Goal: Contribute content: Contribute content

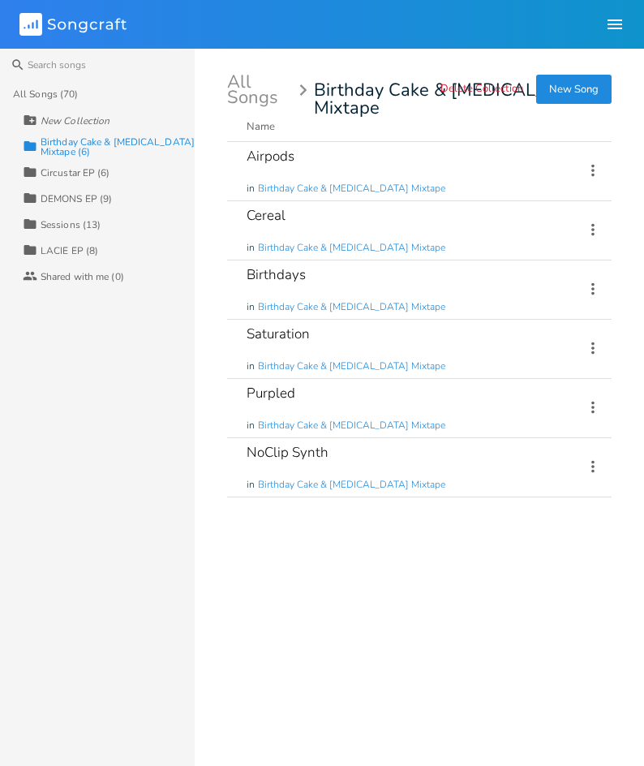
click at [444, 157] on div "Airpods in Birthday Cake & Ammonia Mixtape" at bounding box center [406, 171] width 318 height 58
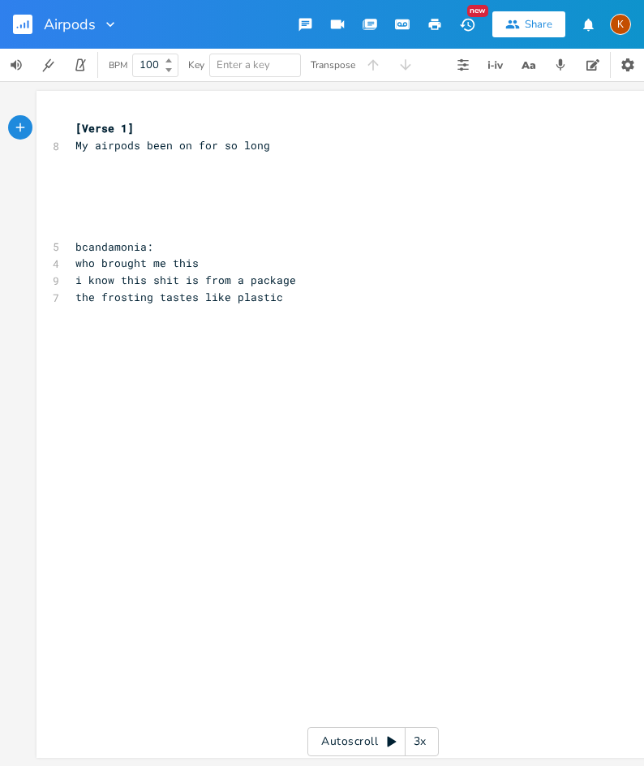
click at [313, 118] on div "xxxxxxxxxx [Verse 1] 8 My airpods been on for so long ​ ​ ​ ​ ​ 5 bcandamonia: …" at bounding box center [365, 221] width 586 height 209
click at [298, 156] on pre "​" at bounding box center [365, 162] width 586 height 17
type textarea "most the day"
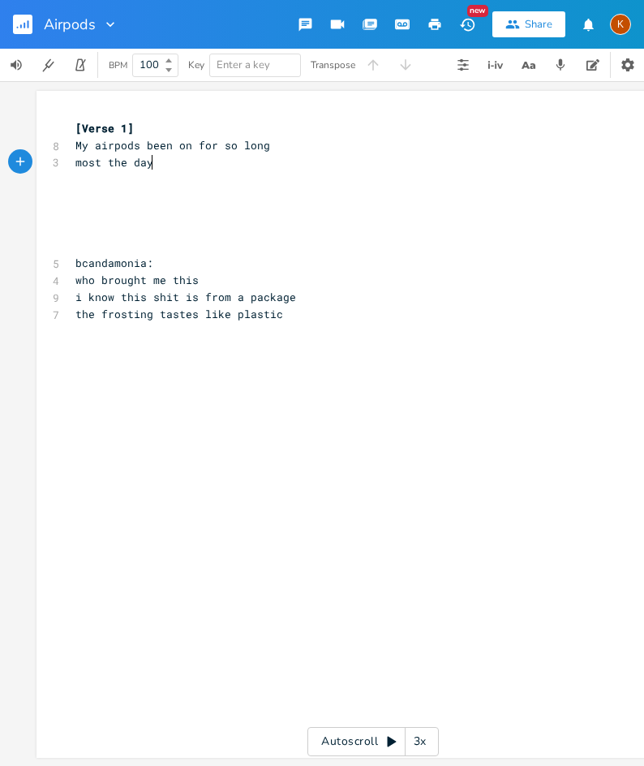
type textarea "s"
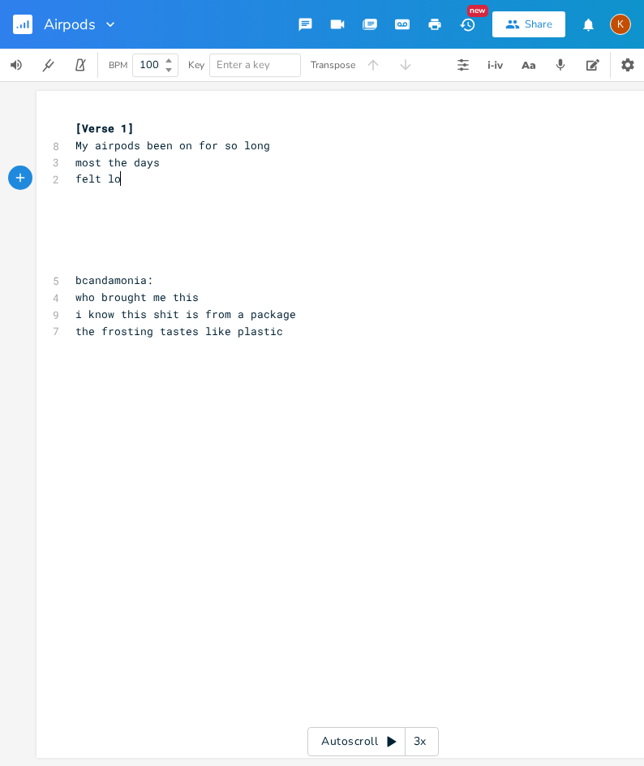
type textarea "felt long"
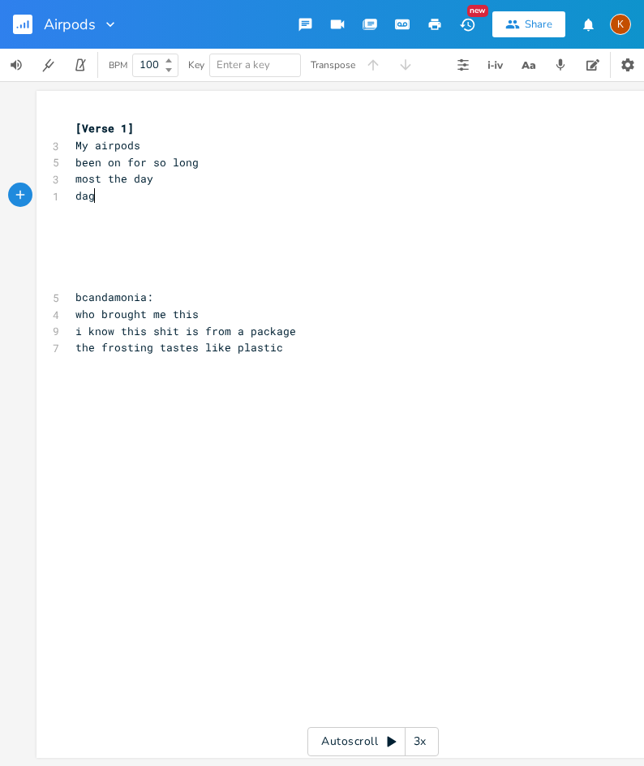
type textarea "dagg"
type textarea "ragged"
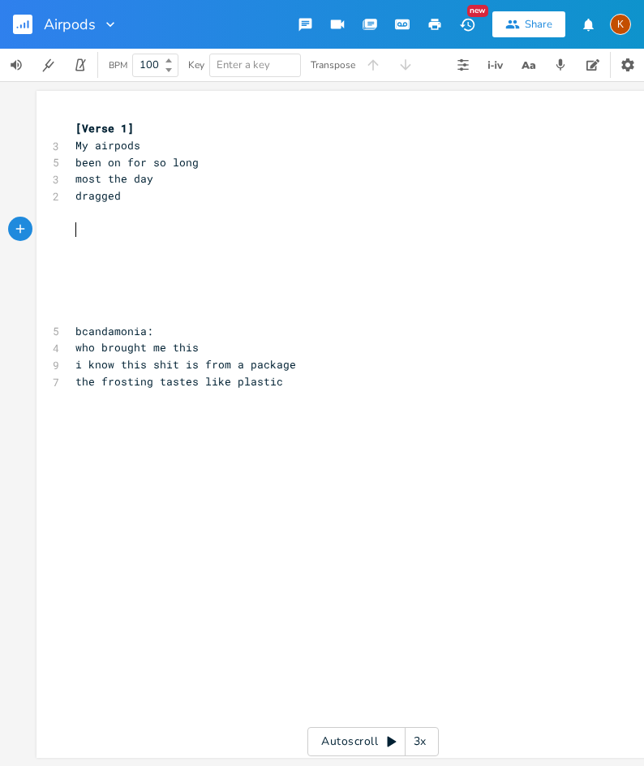
scroll to position [0, 2]
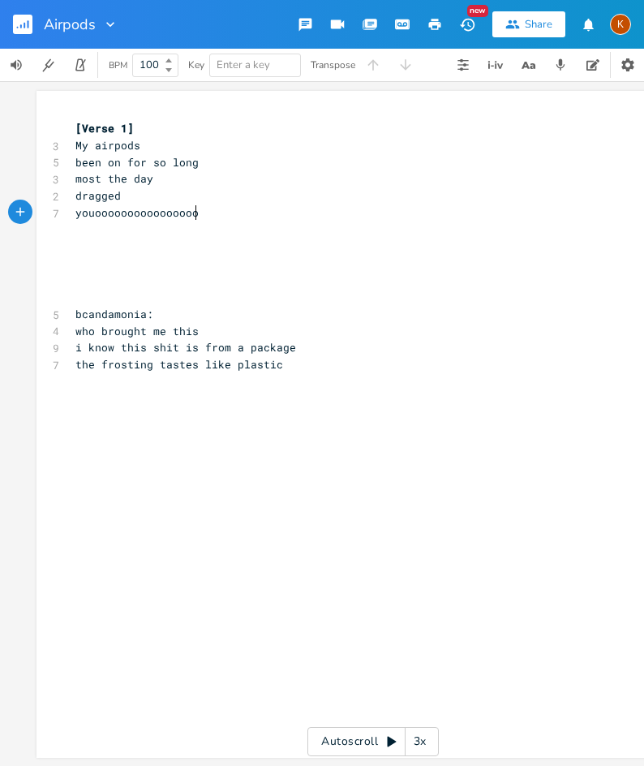
type textarea "youoooooooooooooooooo"
type textarea "headache"
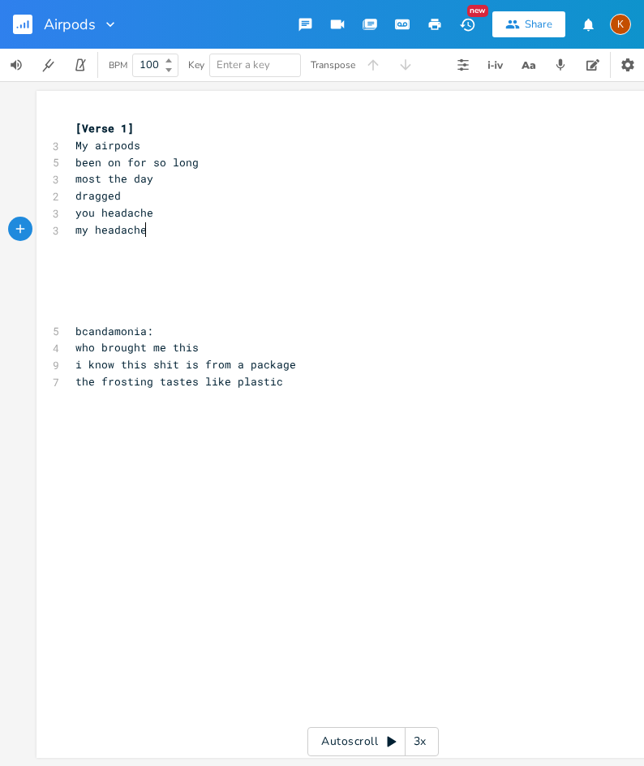
type textarea "my headaches"
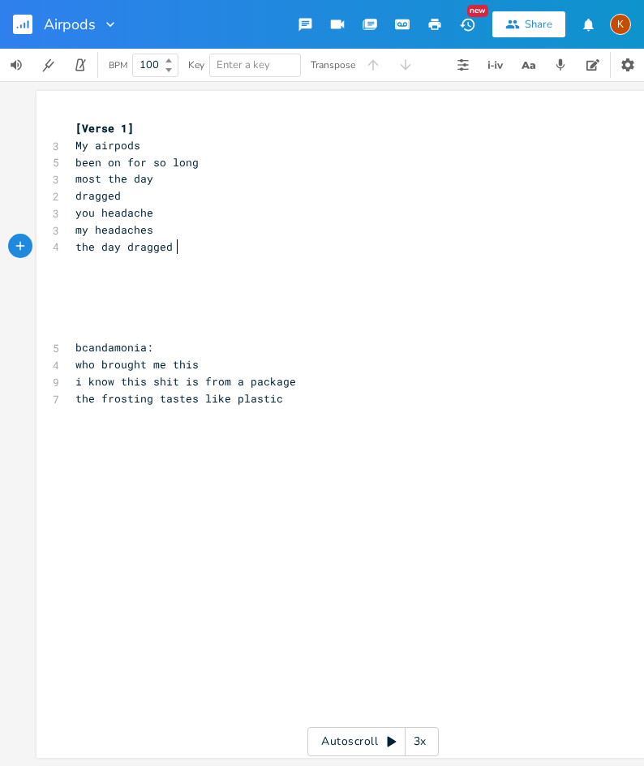
type textarea "the day dragged on"
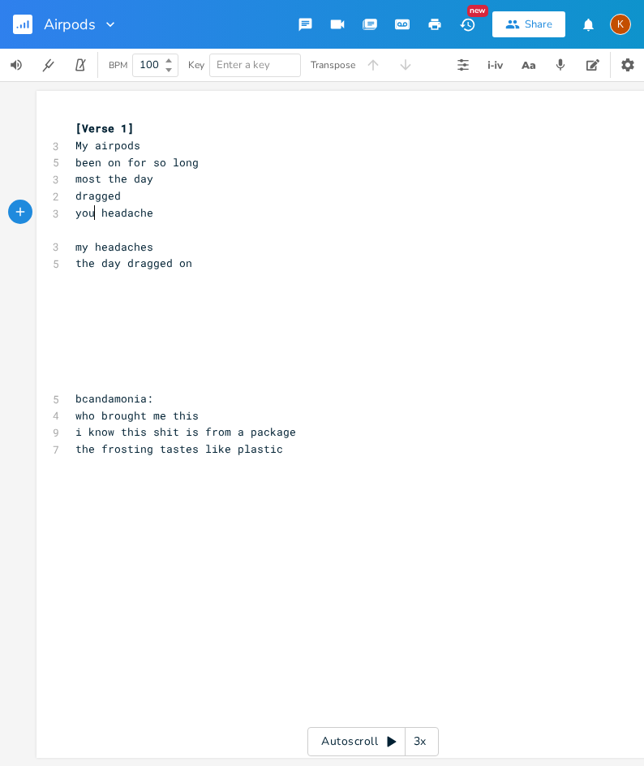
type textarea "r"
type textarea "bab"
type textarea "abygirl"
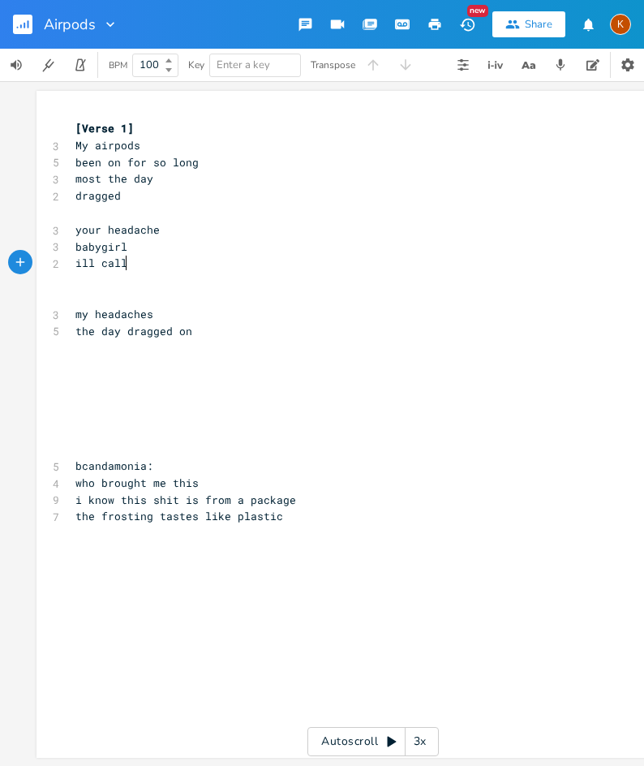
scroll to position [0, 31]
type textarea "ill call"
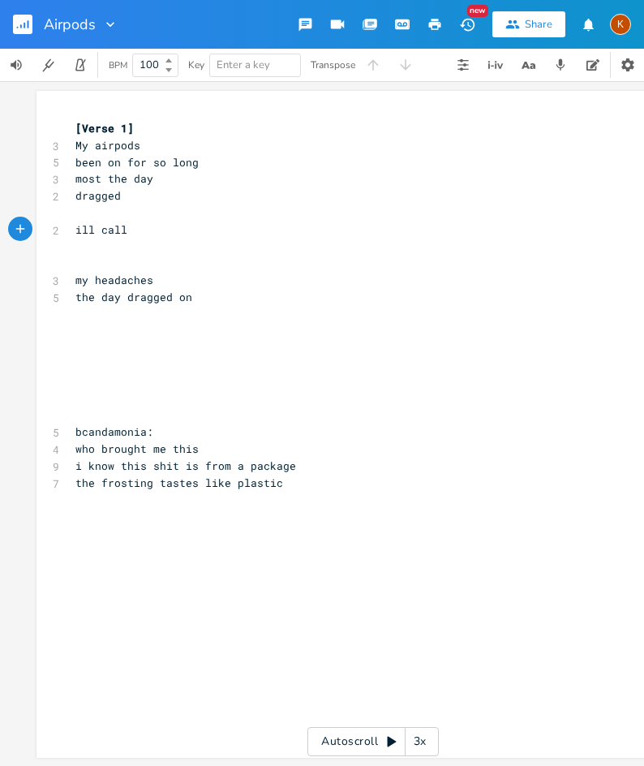
type textarea "ns"
type textarea "back"
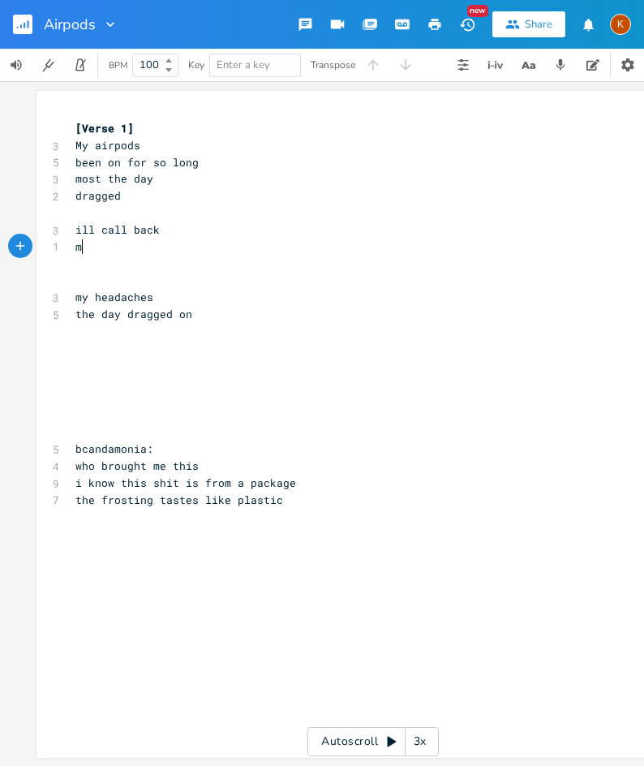
scroll to position [0, 14]
type textarea "my screens too"
type textarea "the phones screens hot"
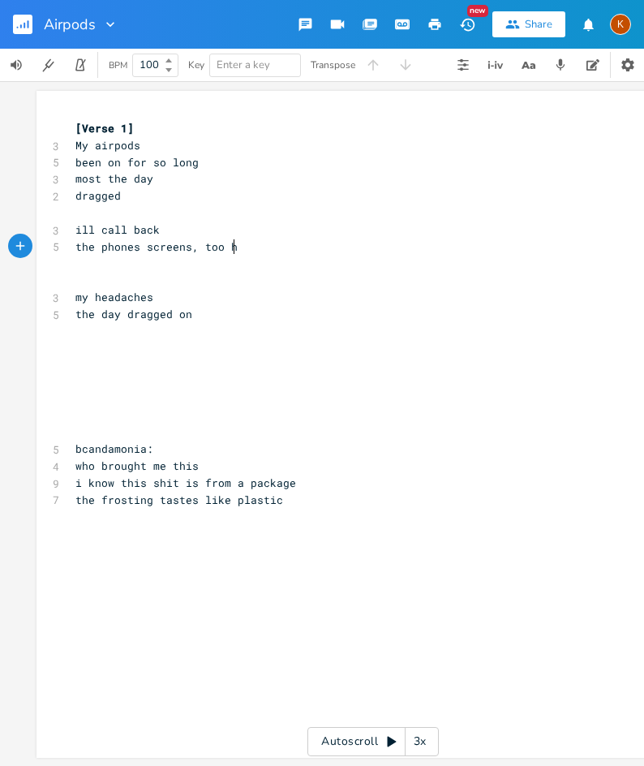
type textarea ", too hot"
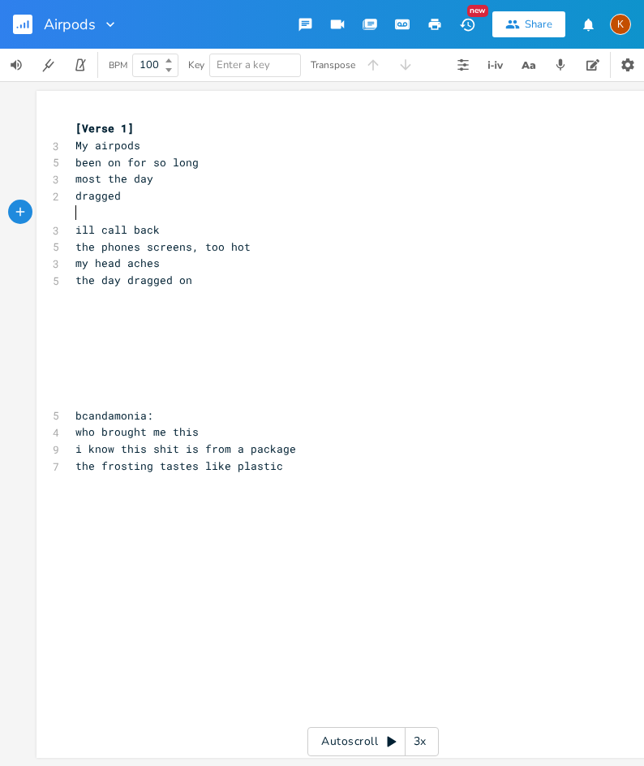
type textarea "`"
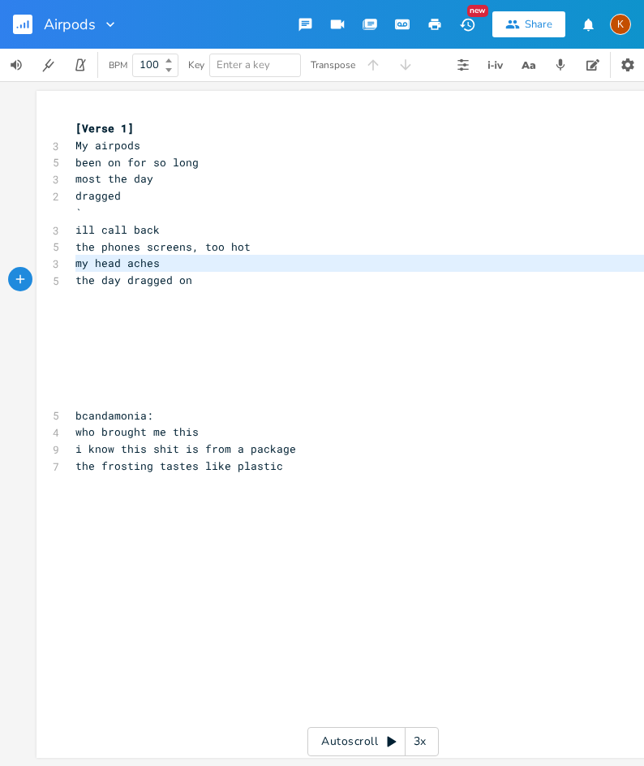
type textarea "my head aches the day dragged on"
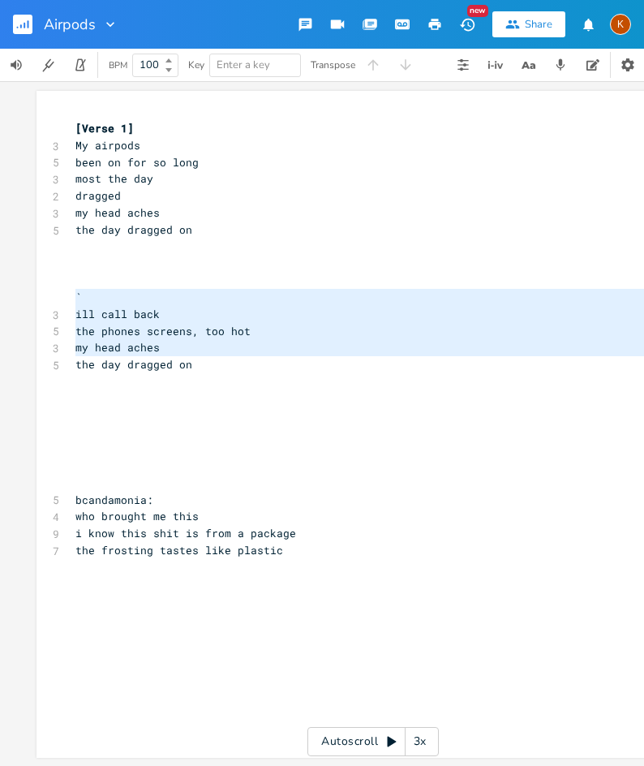
type textarea "` ill call back the phones screens, too hot my head aches the day dragged on"
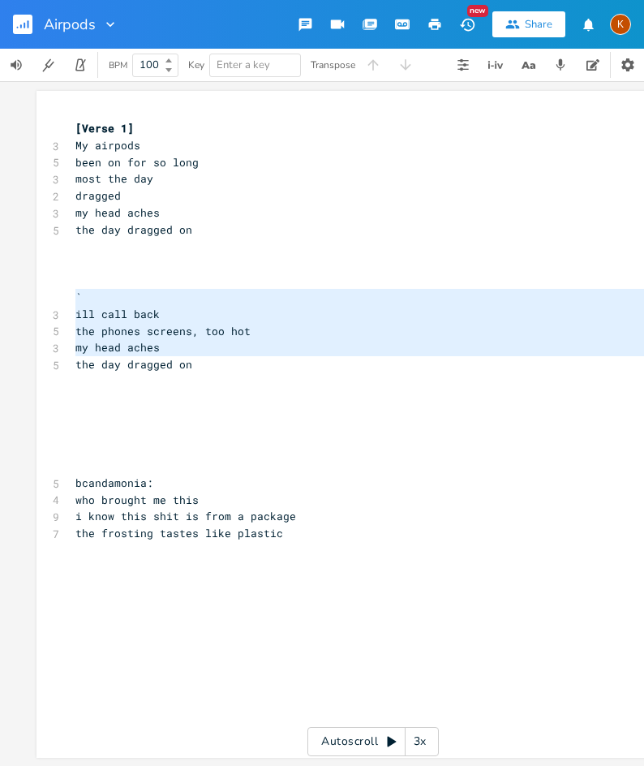
type textarea "` ill call back the phones screens, too hot my head aches the day dragged on"
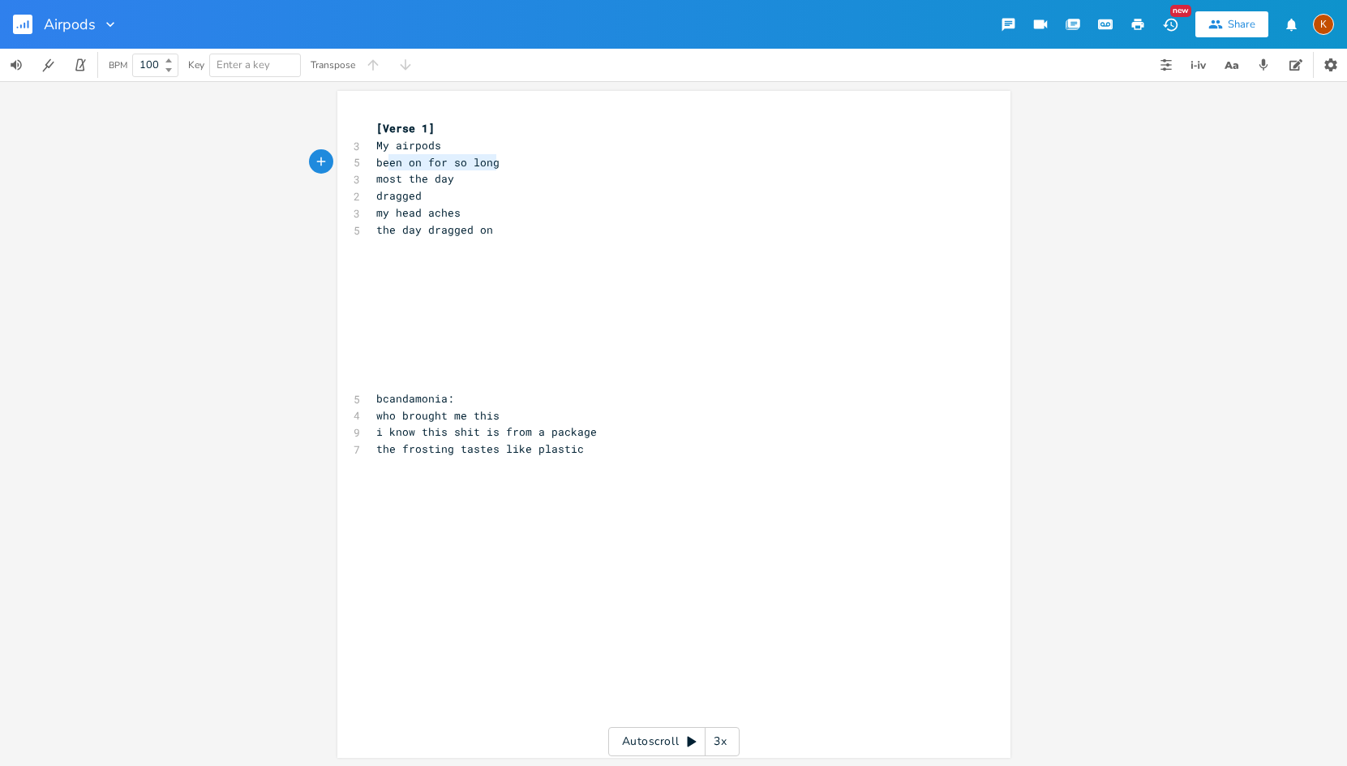
type textarea "My airpods been on for so long"
drag, startPoint x: 508, startPoint y: 169, endPoint x: 367, endPoint y: 149, distance: 141.7
click at [373, 149] on div "[Verse 1] 3 My airpods 5 been on for so long 3 most the day 2 dragged 3 my head…" at bounding box center [666, 297] width 586 height 354
click at [423, 295] on pre "​" at bounding box center [666, 297] width 586 height 17
paste textarea "been on for so long"
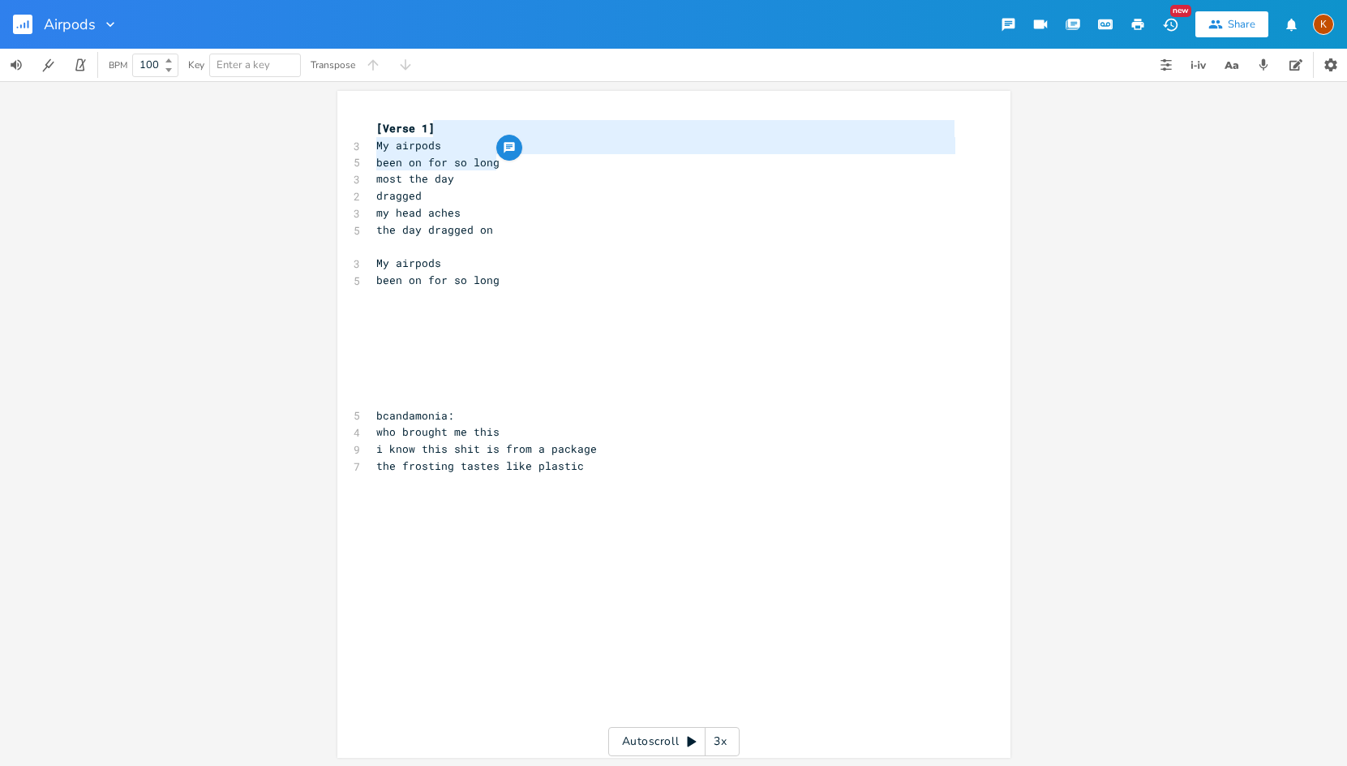
type textarea "My airpods been on for so long"
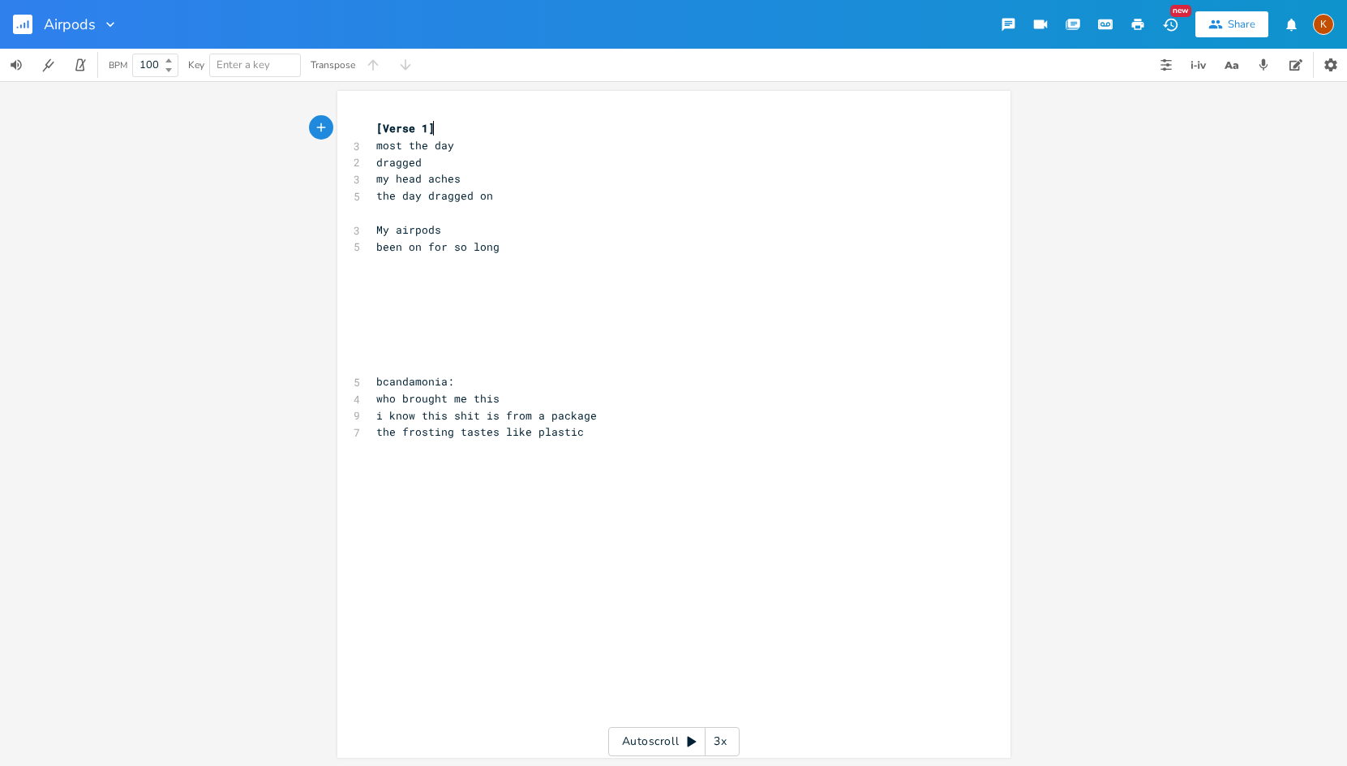
click at [389, 211] on pre "​" at bounding box center [666, 212] width 586 height 17
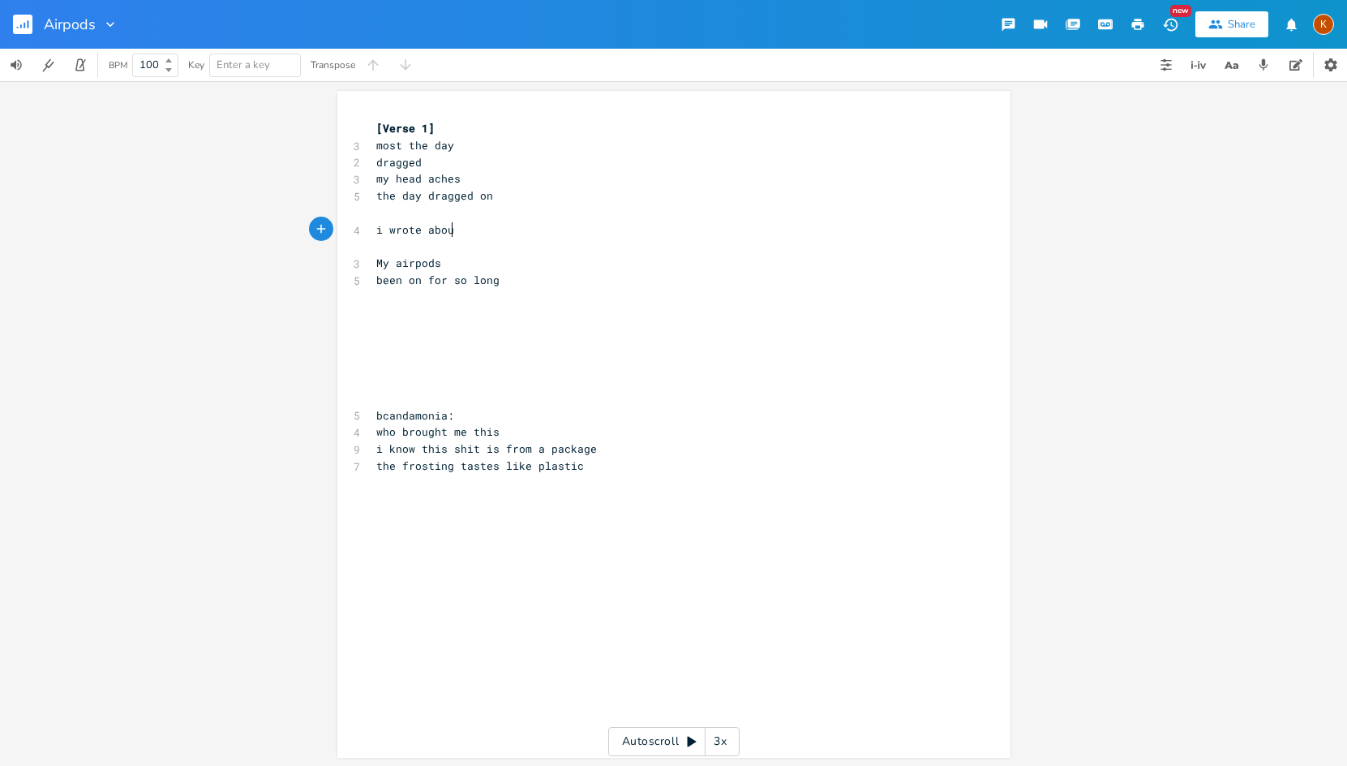
type textarea "i wrote abou"
type textarea "t this"
type textarea "been writtin"
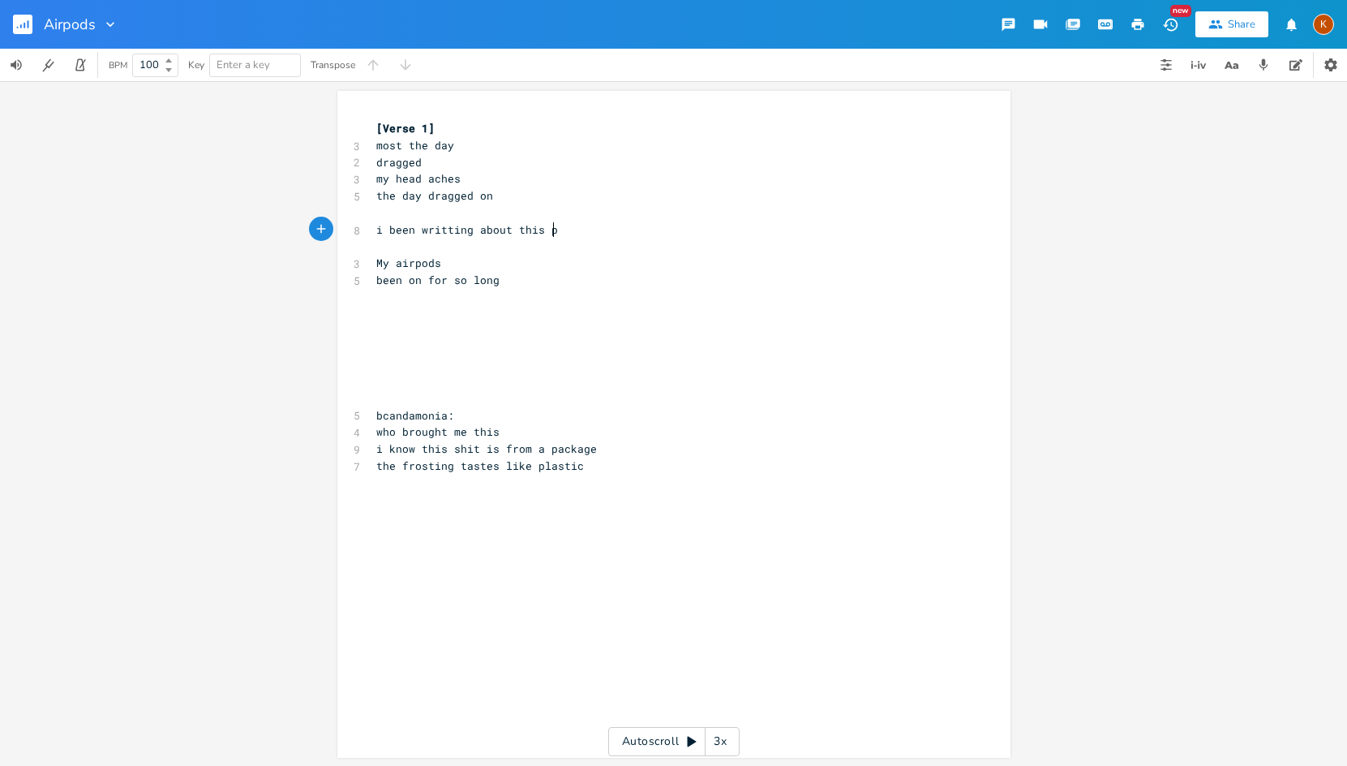
type textarea "g about this pa"
type textarea "lace"
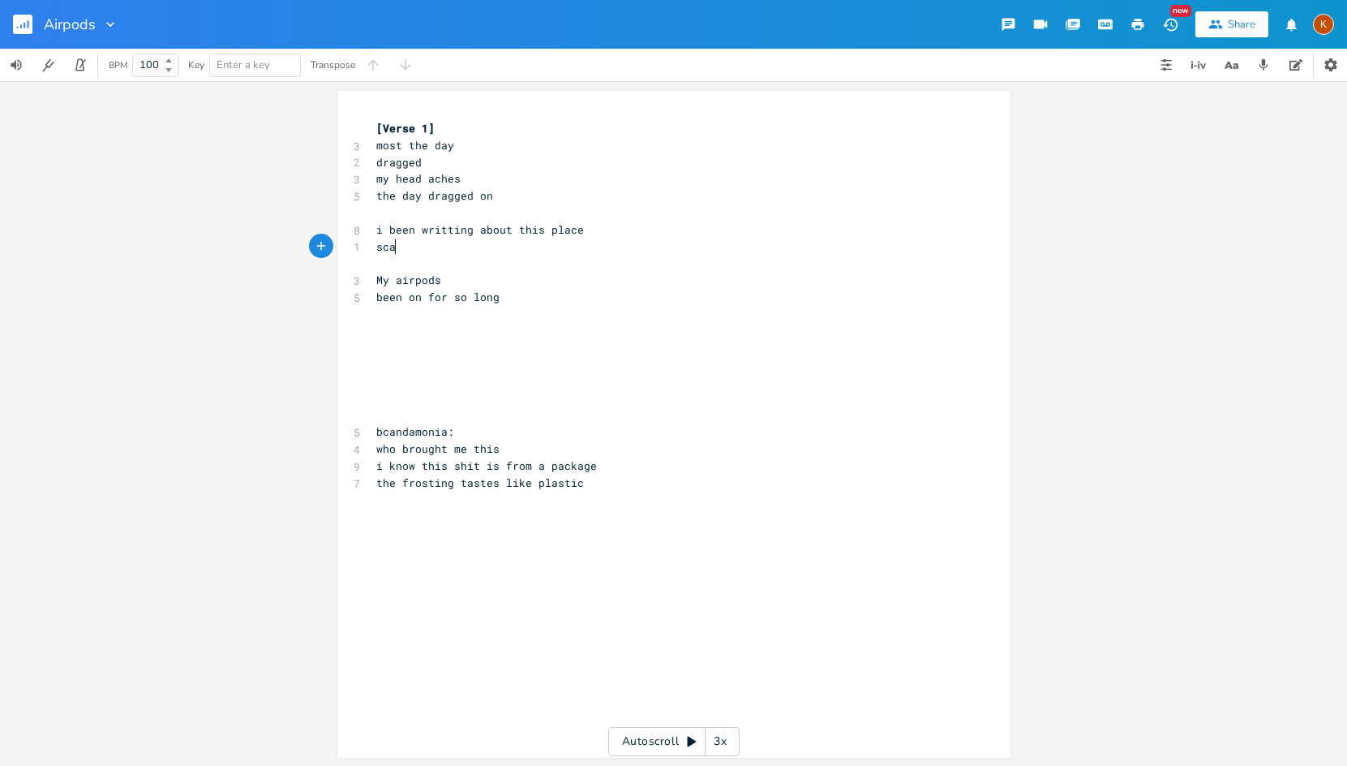
scroll to position [0, 15]
type textarea "scaru"
type textarea "y as fuck"
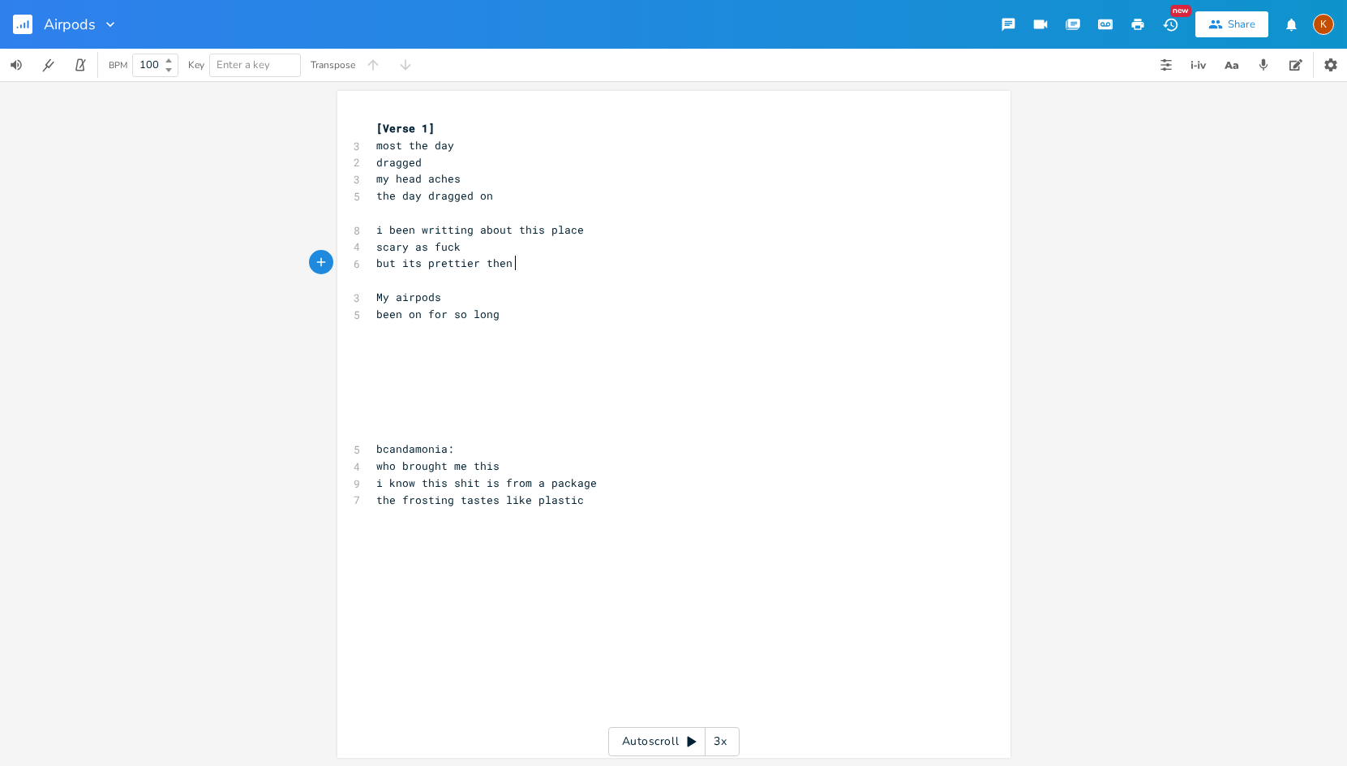
scroll to position [0, 96]
type textarea "but its prettier then being rigt"
type textarea "ight then"
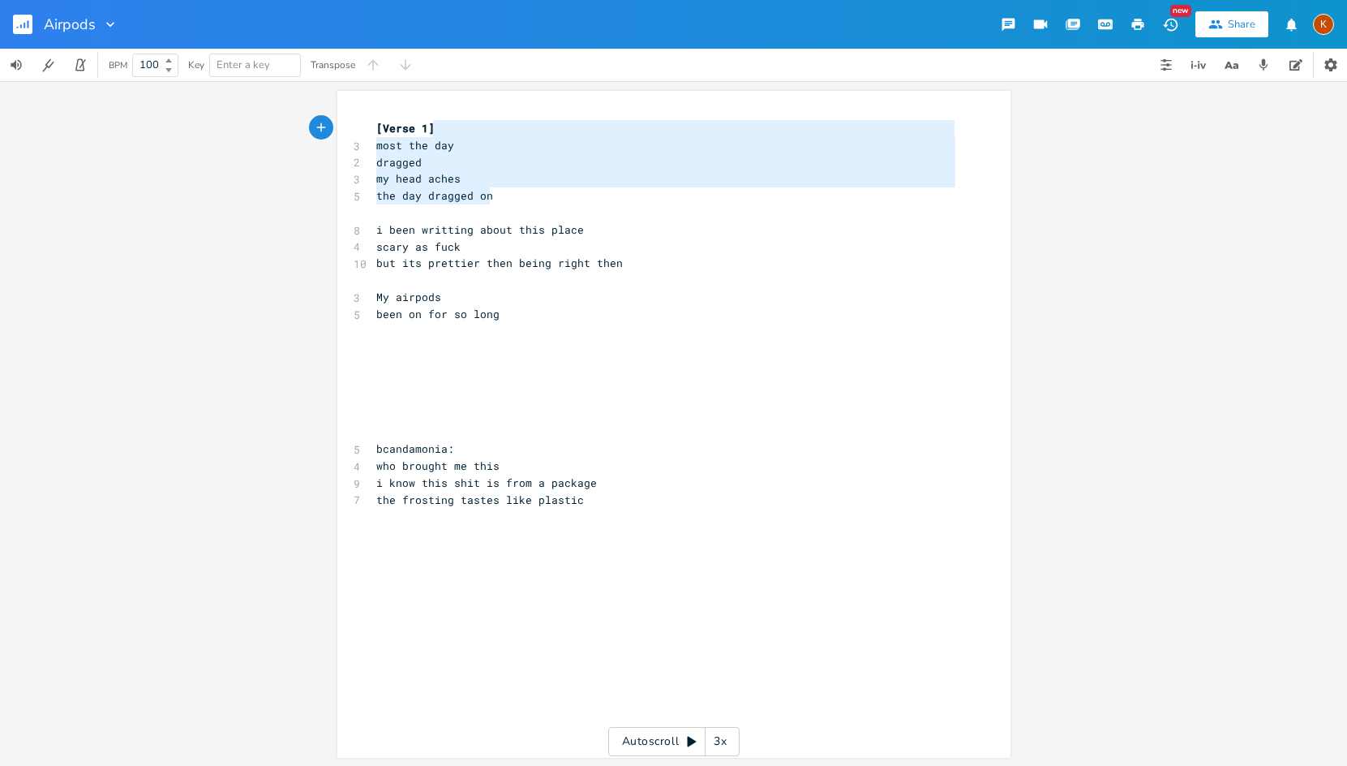
type textarea "most the day dragged my head aches the day dragged on"
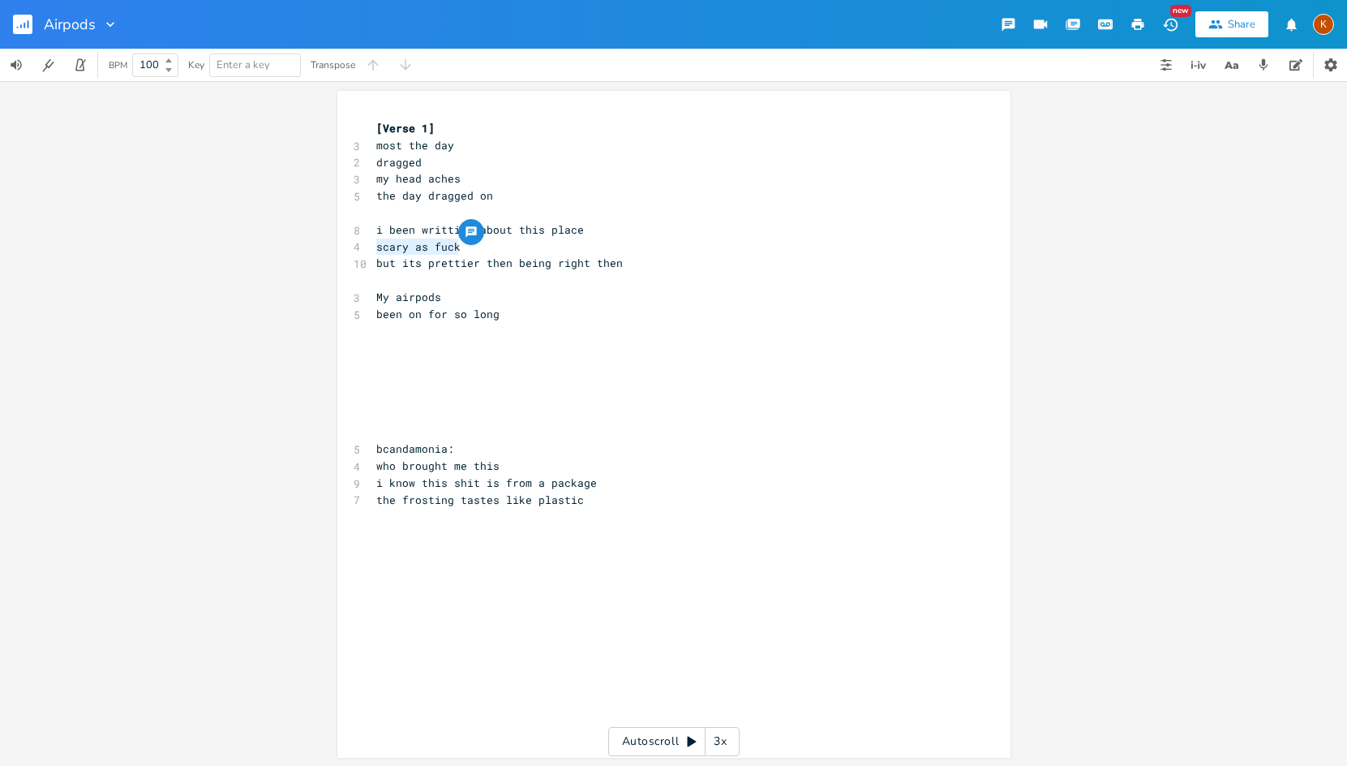
drag, startPoint x: 479, startPoint y: 251, endPoint x: 369, endPoint y: 252, distance: 109.5
click at [373, 252] on pre "scary as fuck" at bounding box center [666, 246] width 586 height 17
type textarea "s"
type textarea "some late night resort shit"
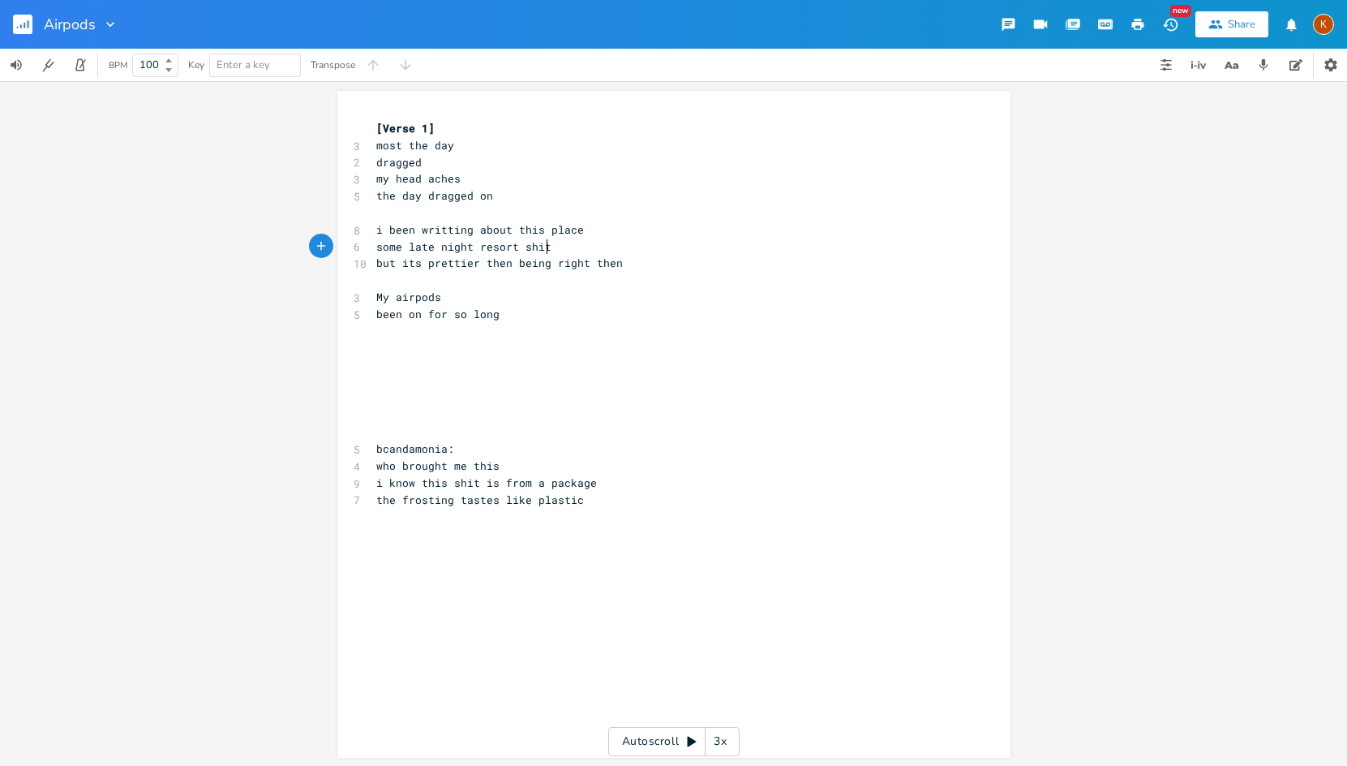
scroll to position [0, 127]
type textarea "shit"
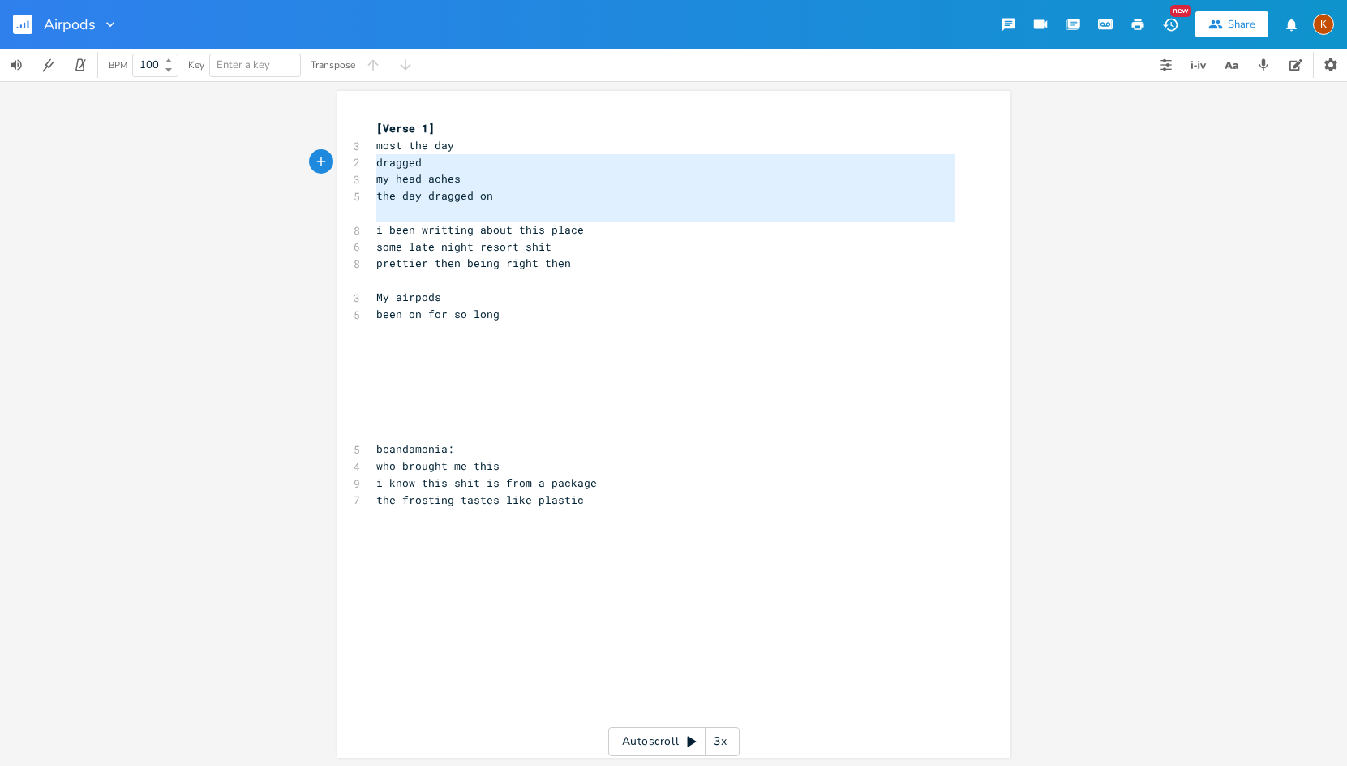
type textarea "most the day dragged my head aches the day dragged on"
drag, startPoint x: 370, startPoint y: 229, endPoint x: 352, endPoint y: 141, distance: 89.4
click at [373, 141] on div "[Verse 1] 3 most the day 2 dragged 3 my head aches 5 the day dragged on ​ 8 i b…" at bounding box center [666, 322] width 586 height 405
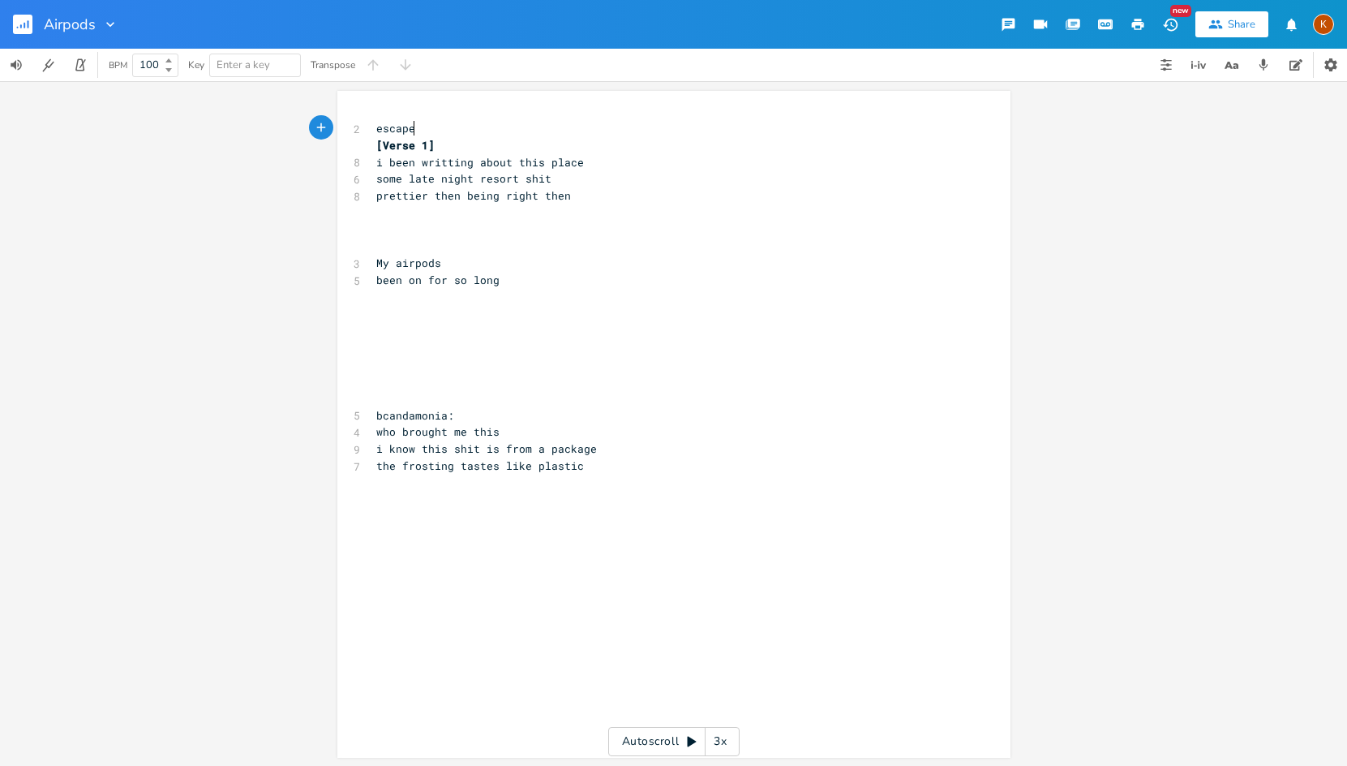
type textarea "escape?"
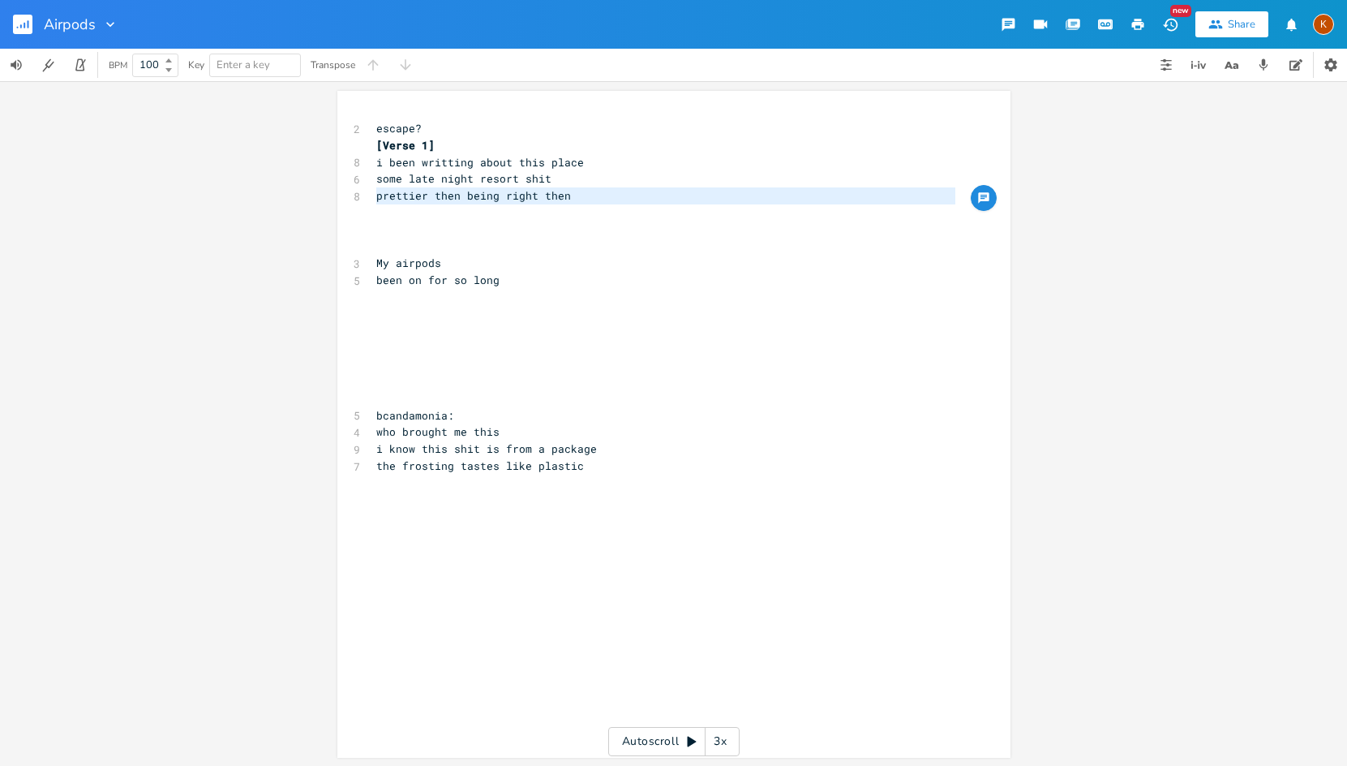
drag, startPoint x: 571, startPoint y: 205, endPoint x: 361, endPoint y: 200, distance: 210.1
click at [361, 200] on div "prettier then being right then x 2 escape? [Verse 1] 8 i been writting about th…" at bounding box center [673, 424] width 673 height 667
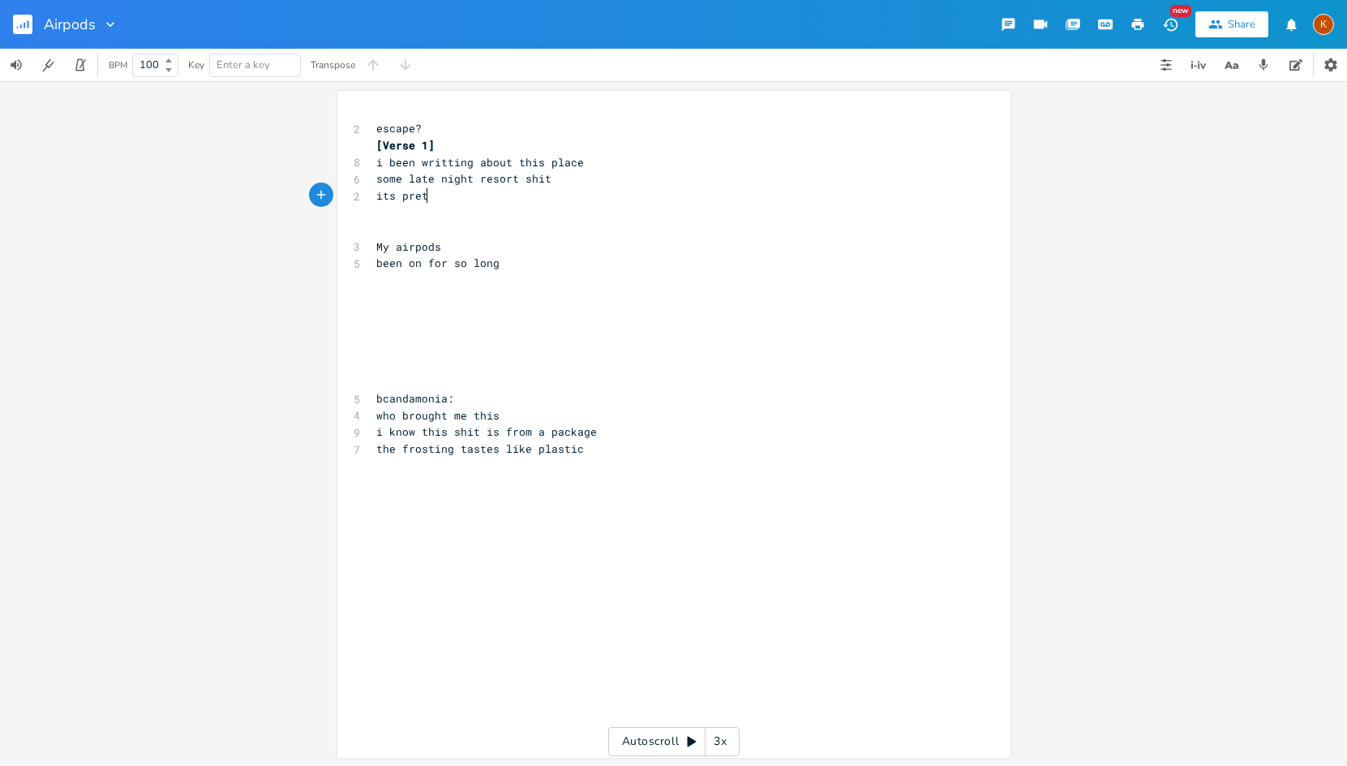
type textarea "its pretty"
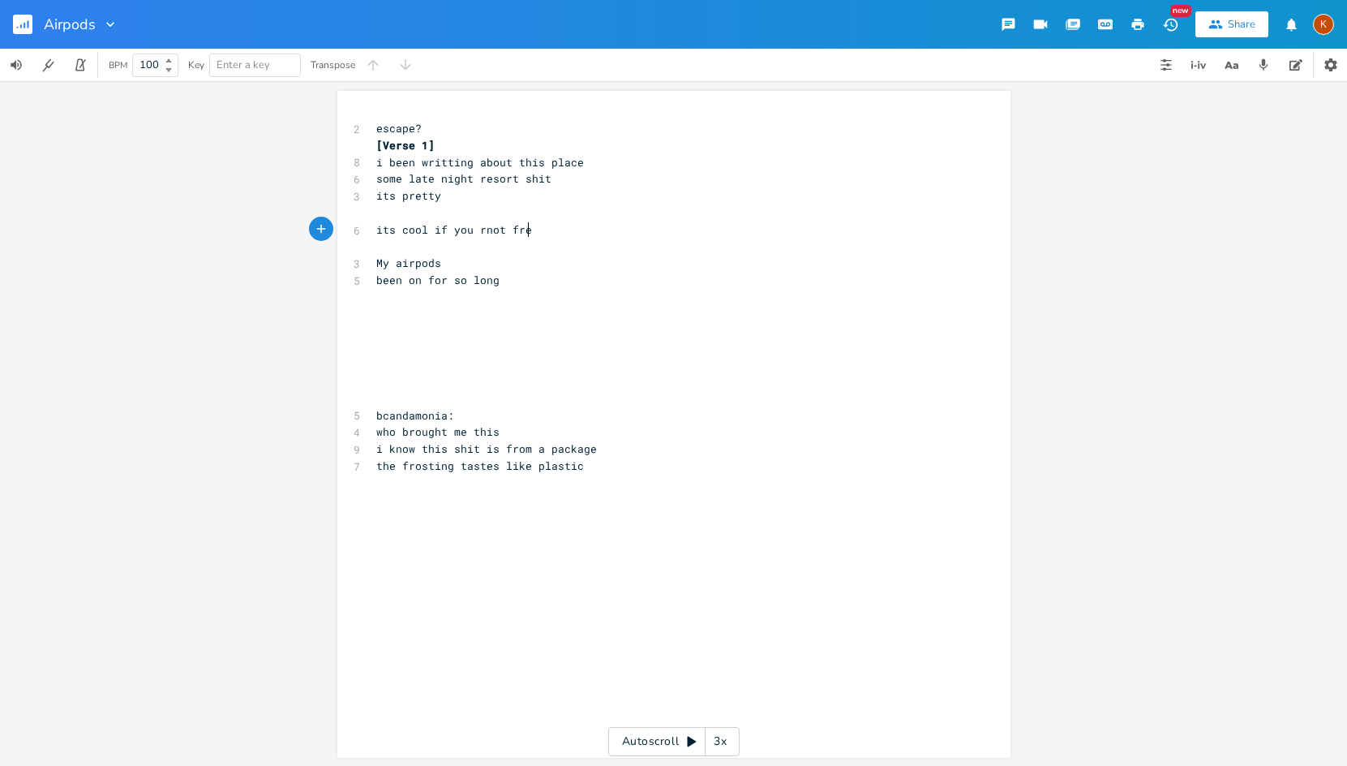
type textarea "its cool if you rnot free"
type textarea "r not"
type textarea "free tonight"
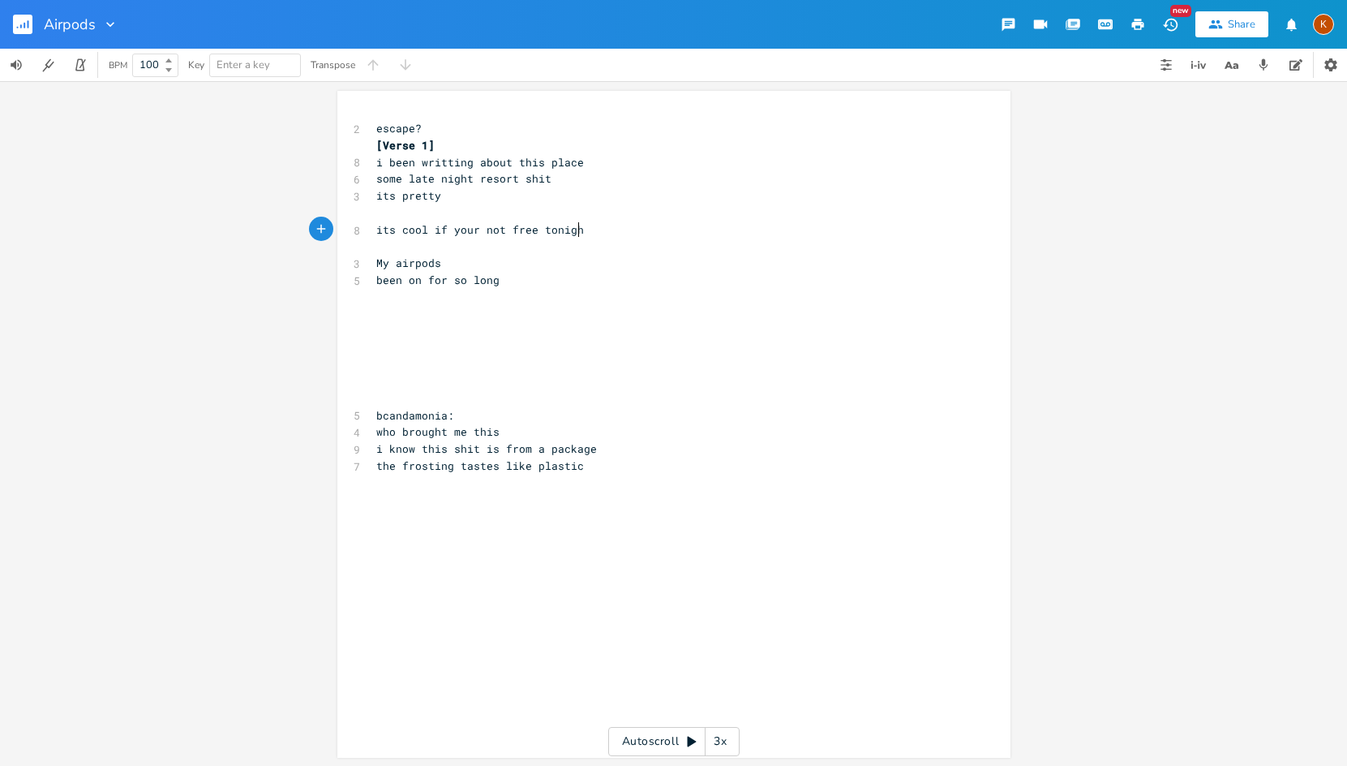
scroll to position [0, 58]
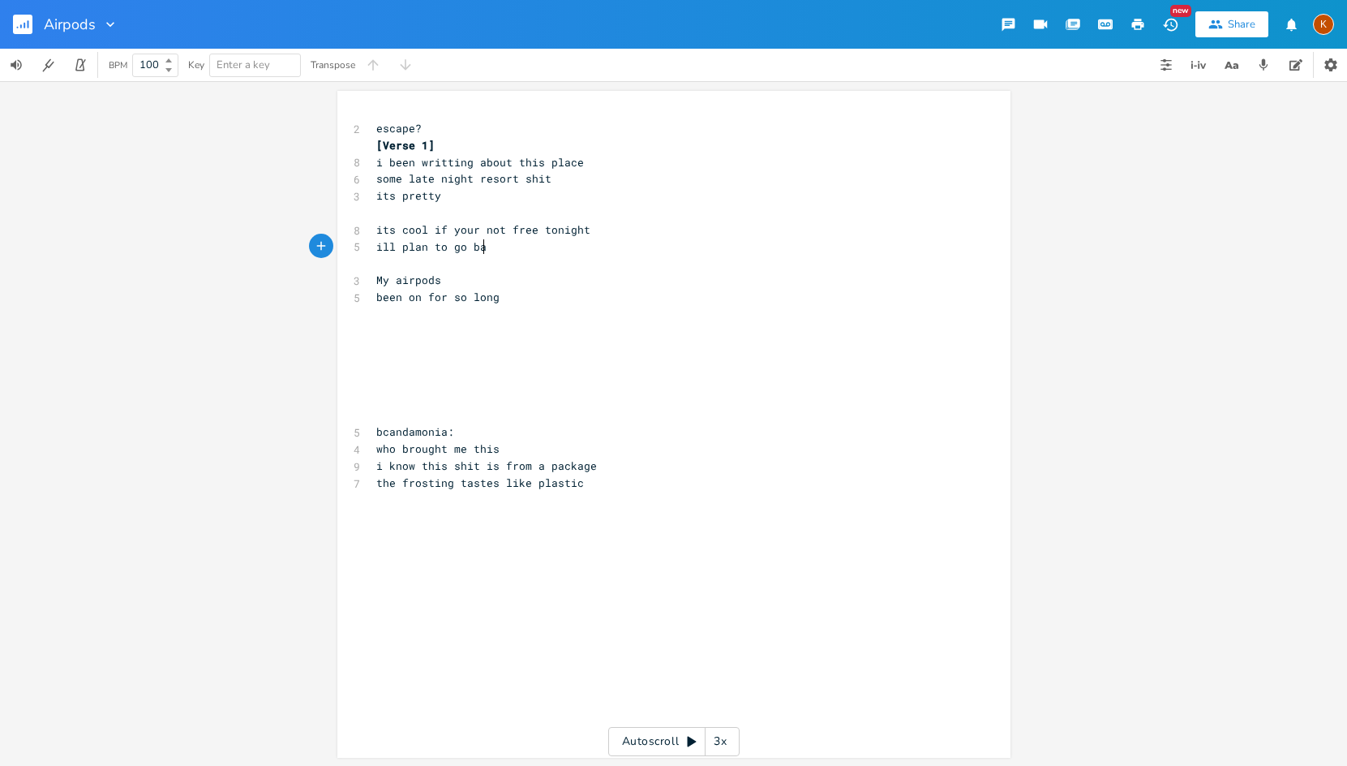
type textarea "ill plan to go back"
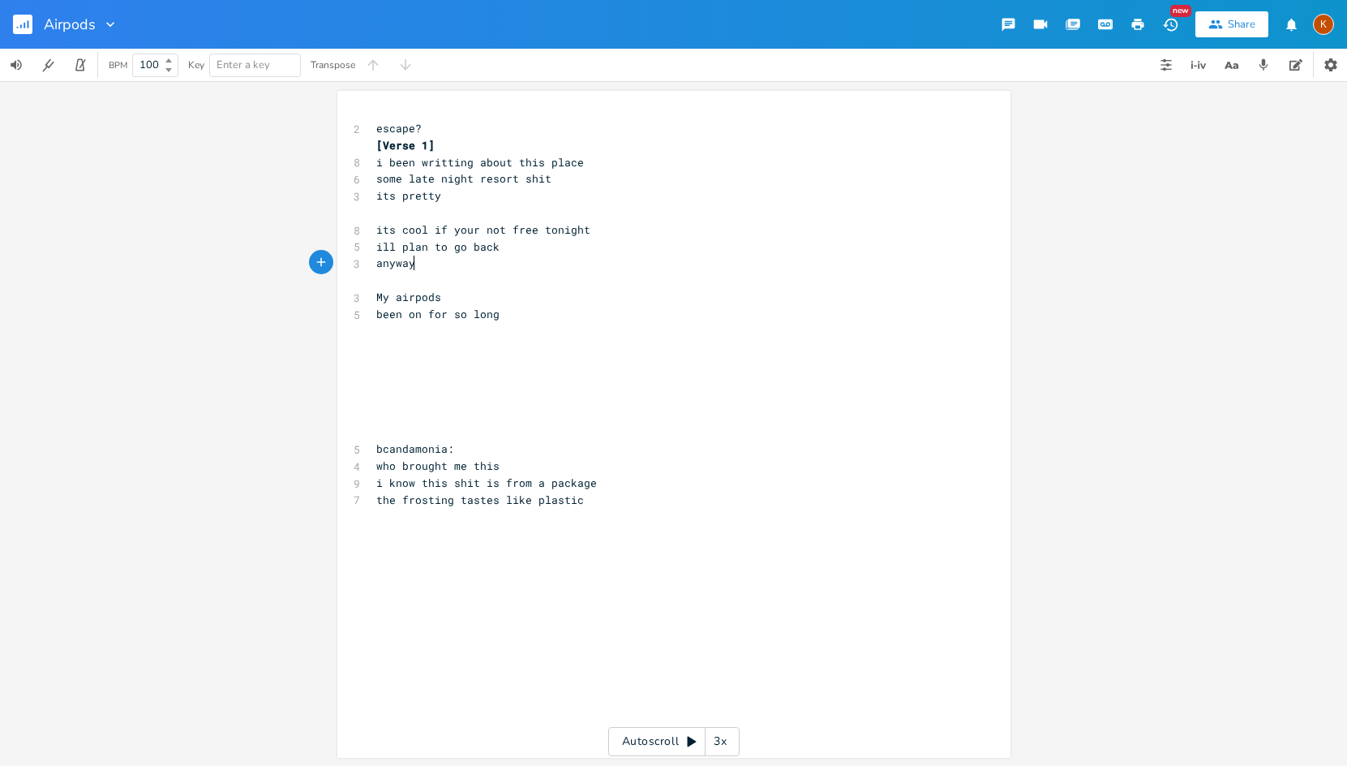
scroll to position [0, 42]
type textarea "anyways"
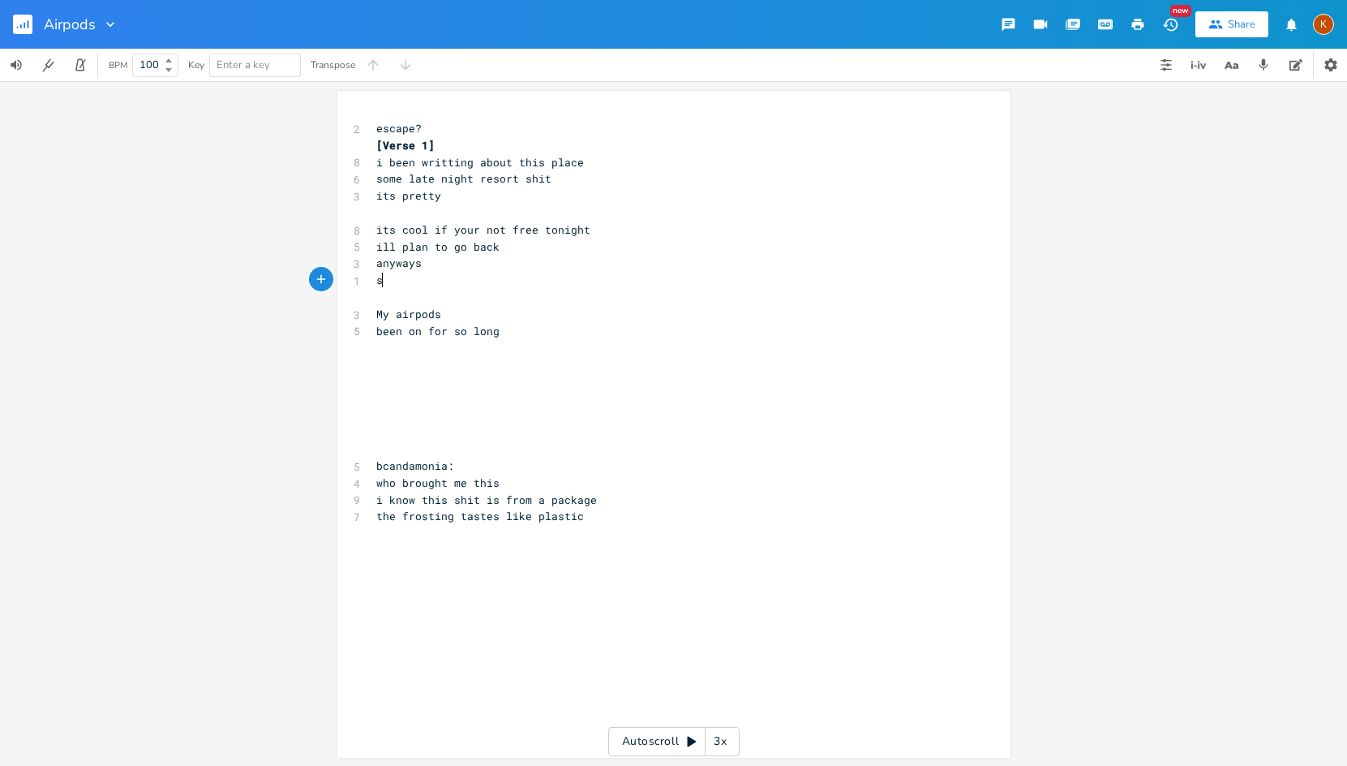
type textarea "some"
type textarea "drunk jacuzzi resort shit"
type textarea "spill beer"
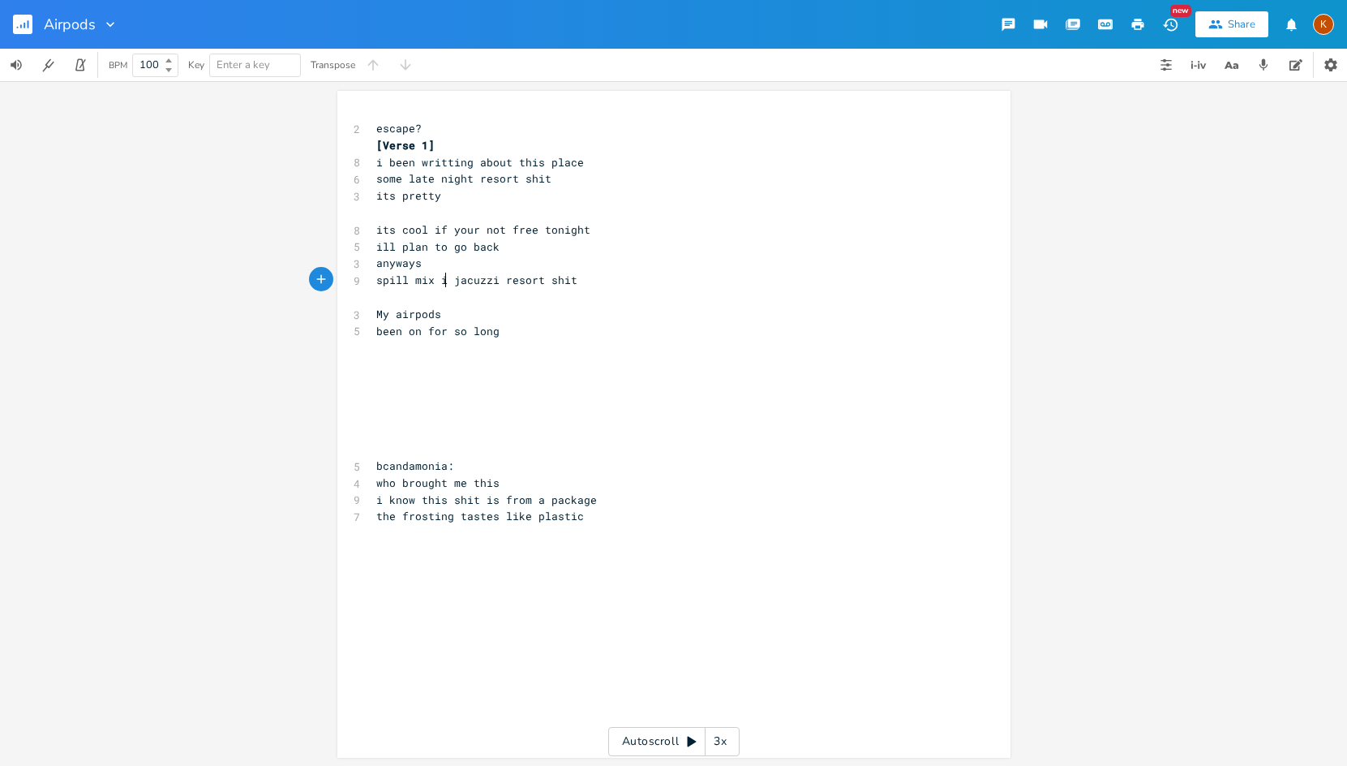
scroll to position [0, 28]
type textarea "mix in a"
click at [627, 282] on pre "spill mix in a jacuzzi resort shit" at bounding box center [666, 280] width 586 height 17
click at [386, 161] on span "i been writting about this place" at bounding box center [480, 162] width 208 height 15
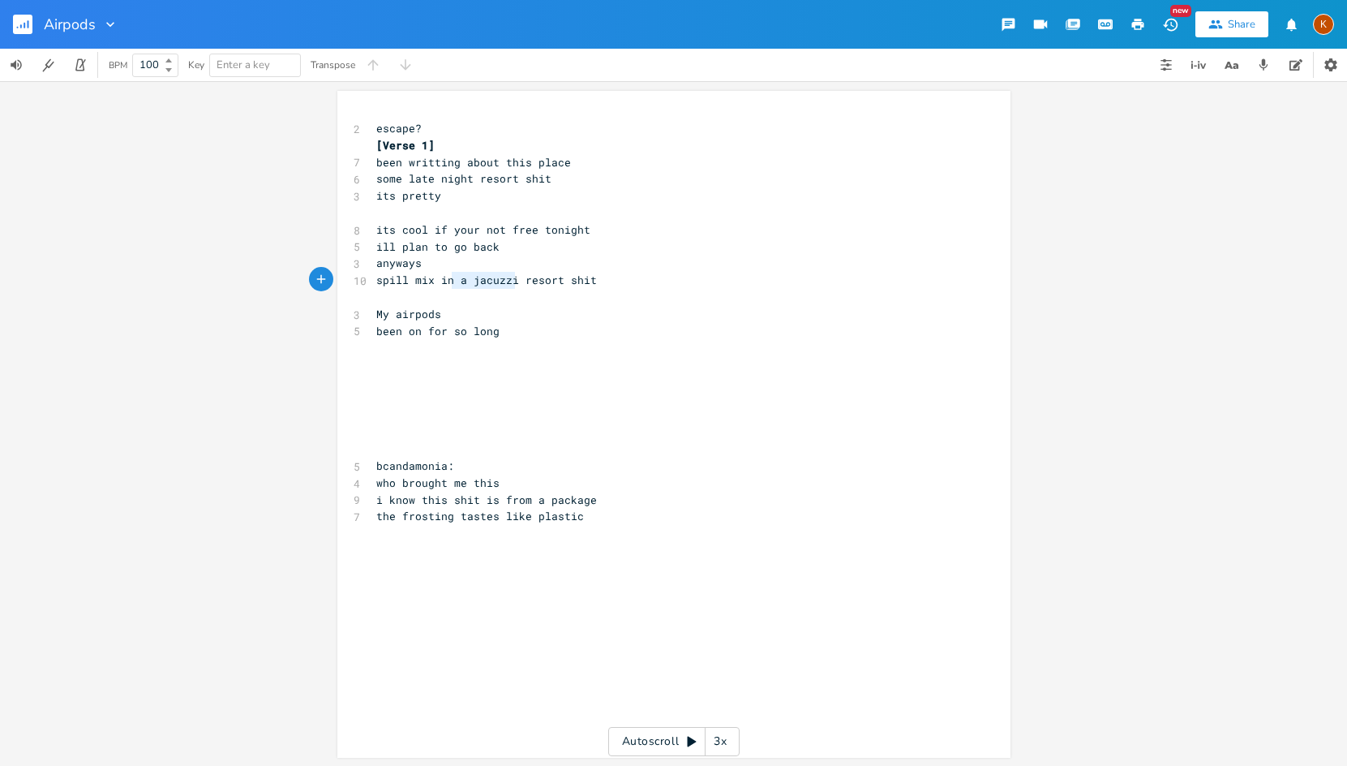
type textarea "spill mix in a jacuzzi"
drag, startPoint x: 509, startPoint y: 281, endPoint x: 360, endPoint y: 280, distance: 148.4
click at [373, 280] on div "10 spill mix in a jacuzzi resort shit" at bounding box center [666, 280] width 586 height 17
click at [489, 243] on span "ill plan to go back" at bounding box center [437, 246] width 123 height 15
type textarea "y anyways"
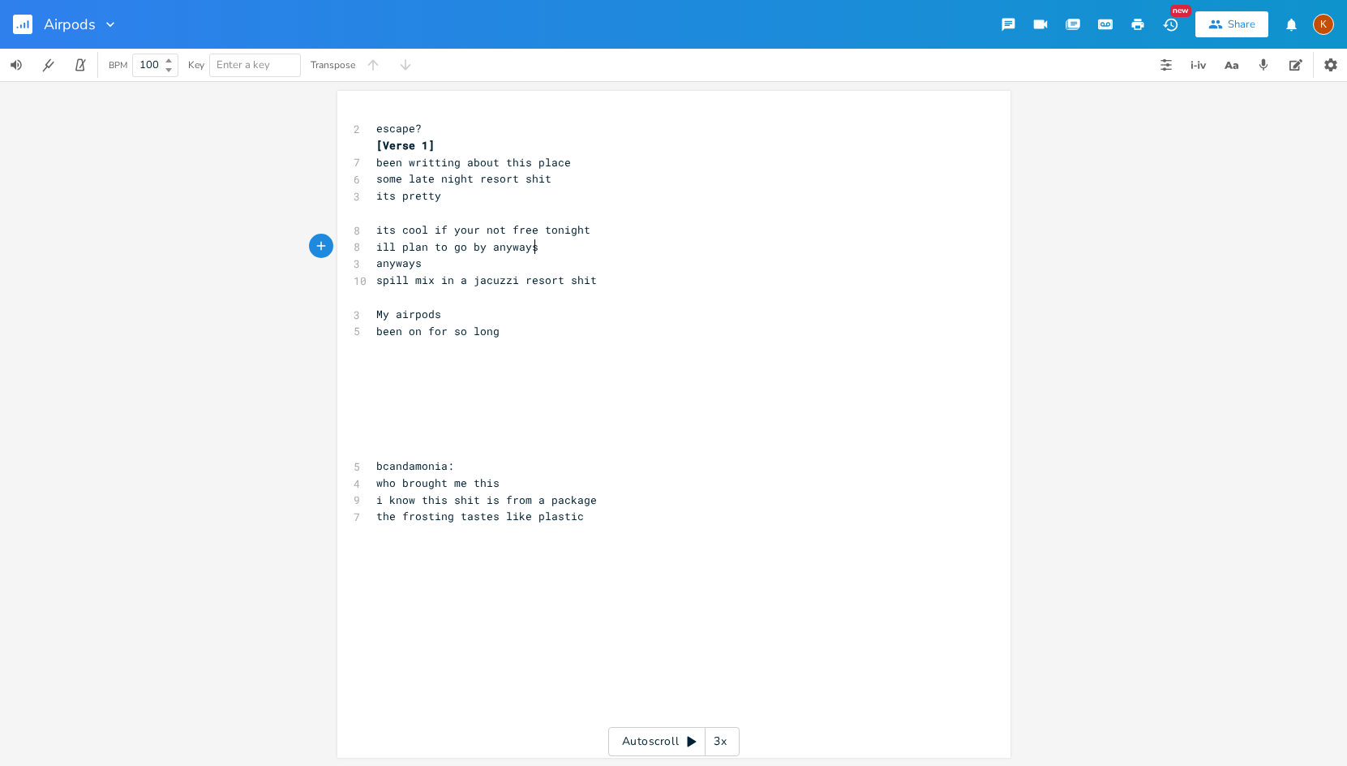
scroll to position [0, 50]
type textarea "anyways"
drag, startPoint x: 431, startPoint y: 261, endPoint x: 357, endPoint y: 260, distance: 74.6
click at [357, 260] on div "anyways x 2 escape? [Verse 1] 7 been writting about this place 6 some late nigh…" at bounding box center [673, 424] width 673 height 667
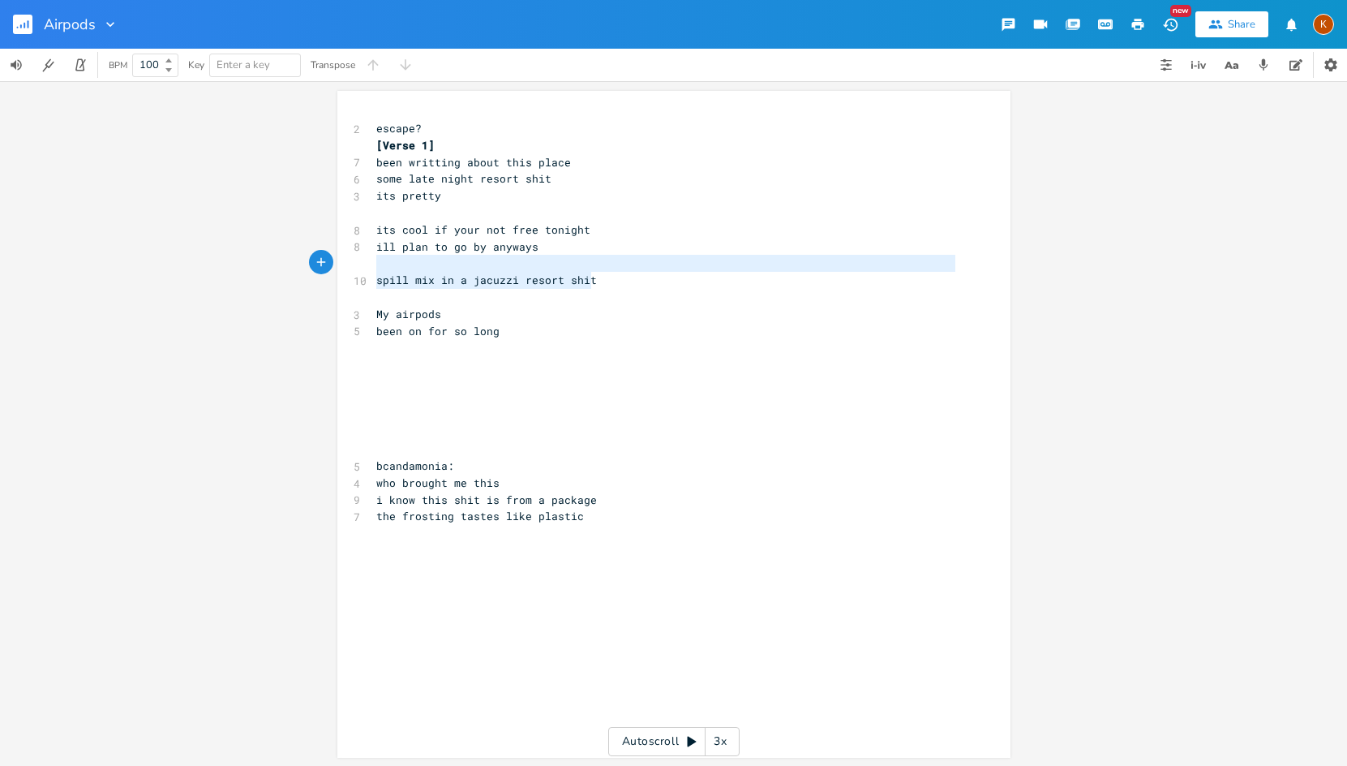
type textarea "its cool if your not free tonight ill plan to go by anyways spill mix in a jacu…"
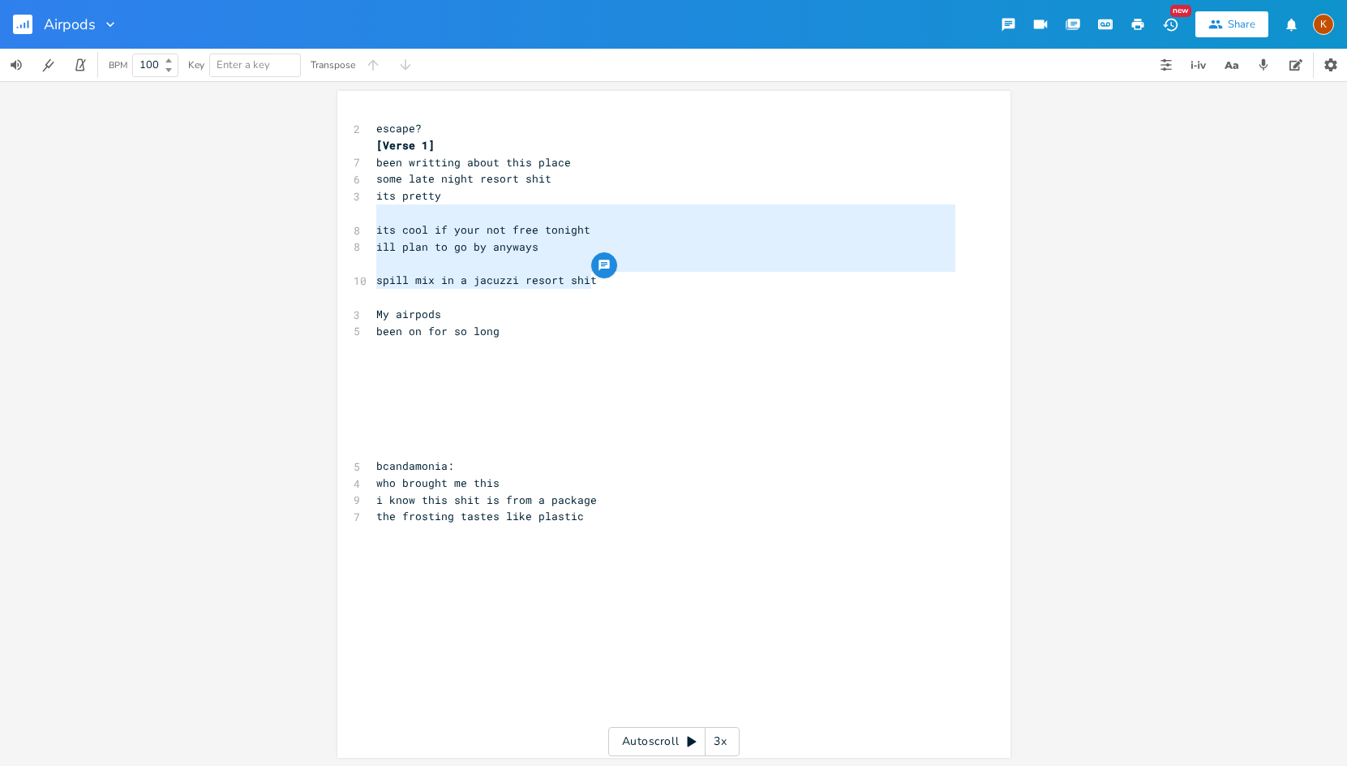
drag, startPoint x: 576, startPoint y: 288, endPoint x: 344, endPoint y: 213, distance: 243.7
click at [344, 213] on div "its cool if your not free tonight ill plan to go by anyways spill mix in a jacu…" at bounding box center [673, 424] width 673 height 667
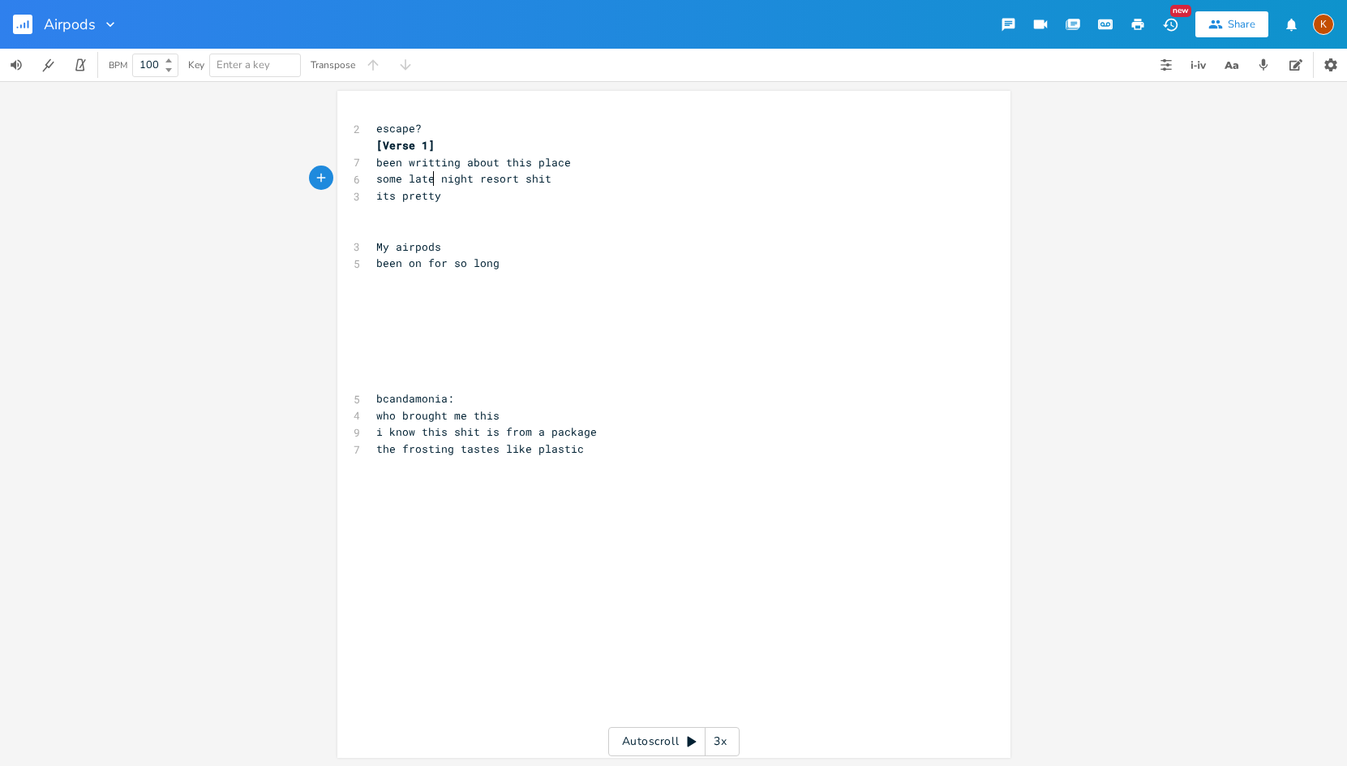
click at [428, 180] on span "some late night resort shit" at bounding box center [463, 178] width 175 height 15
type textarea "ighy"
type textarea "[PERSON_NAME]"
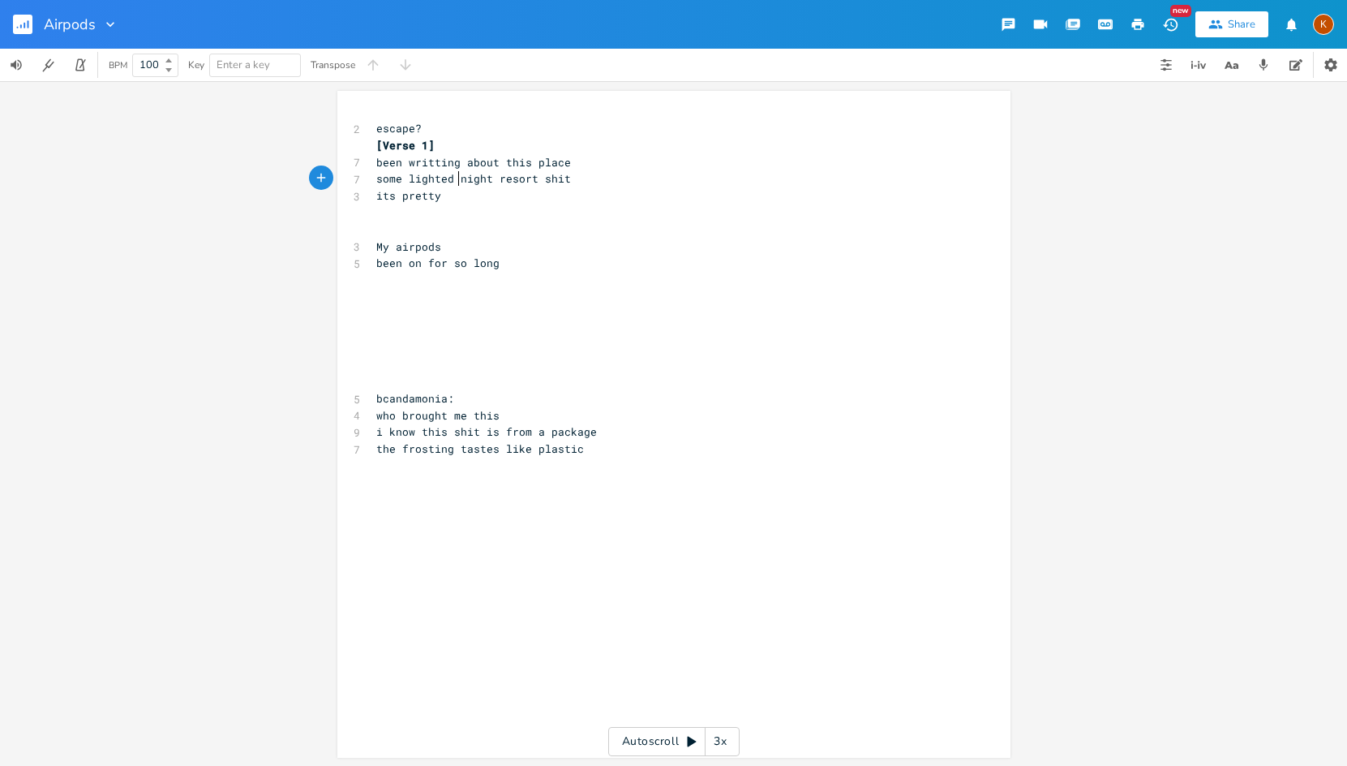
type textarea "-"
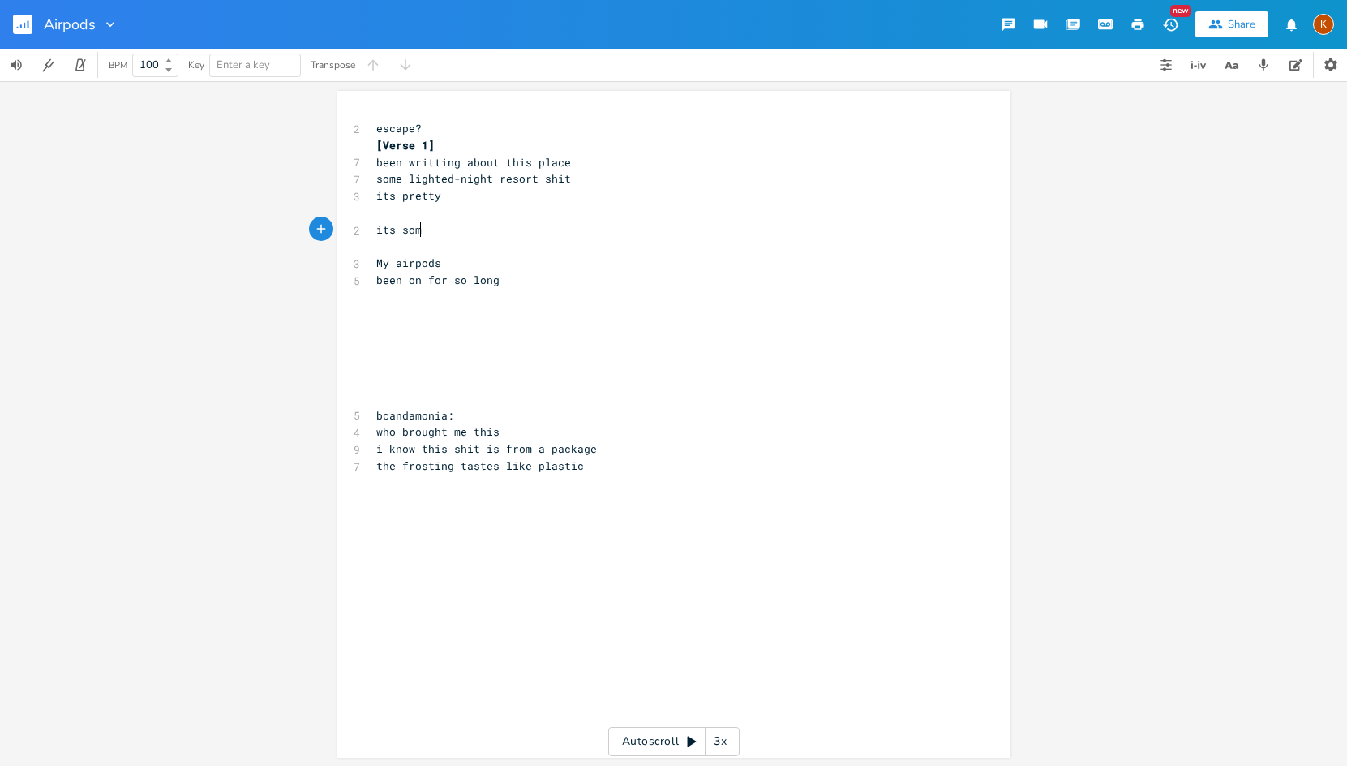
type textarea "its som e"
type textarea "e story stuff"
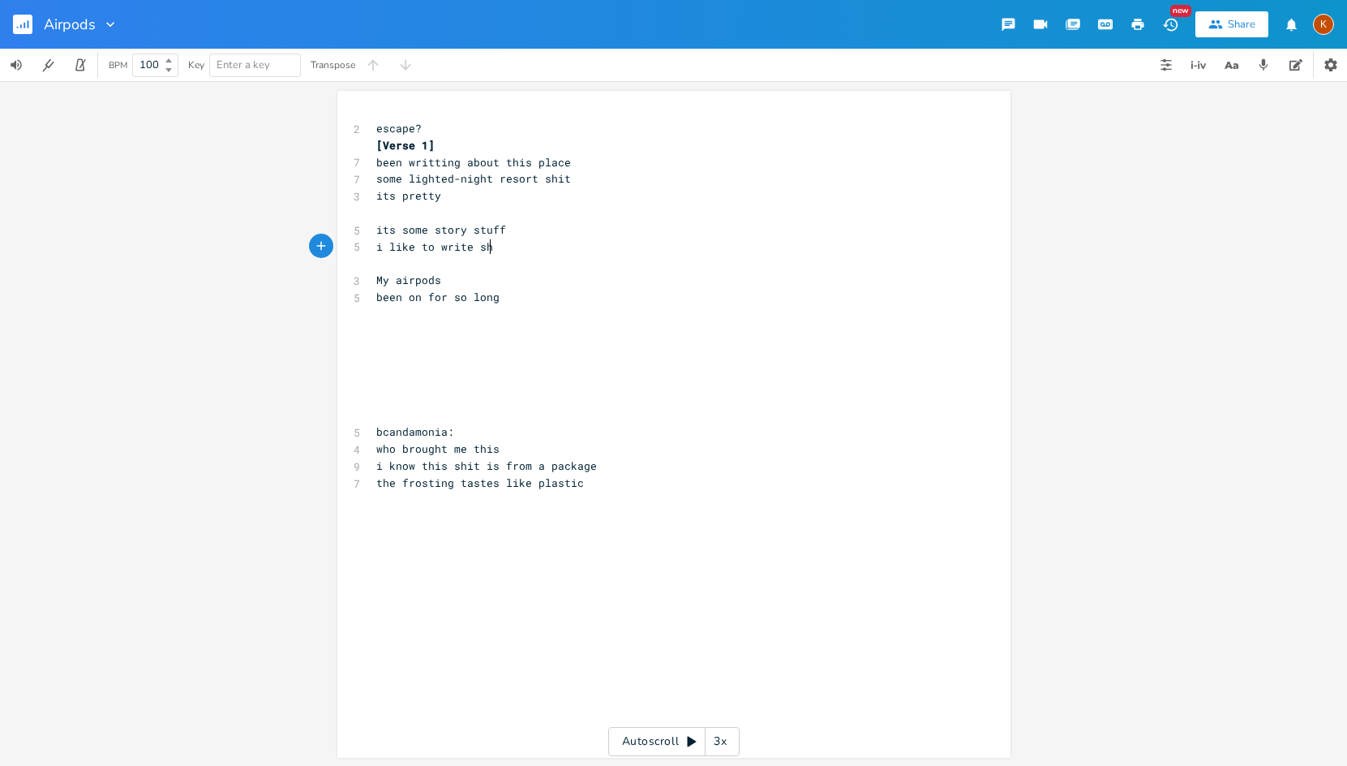
type textarea "i like to write shit"
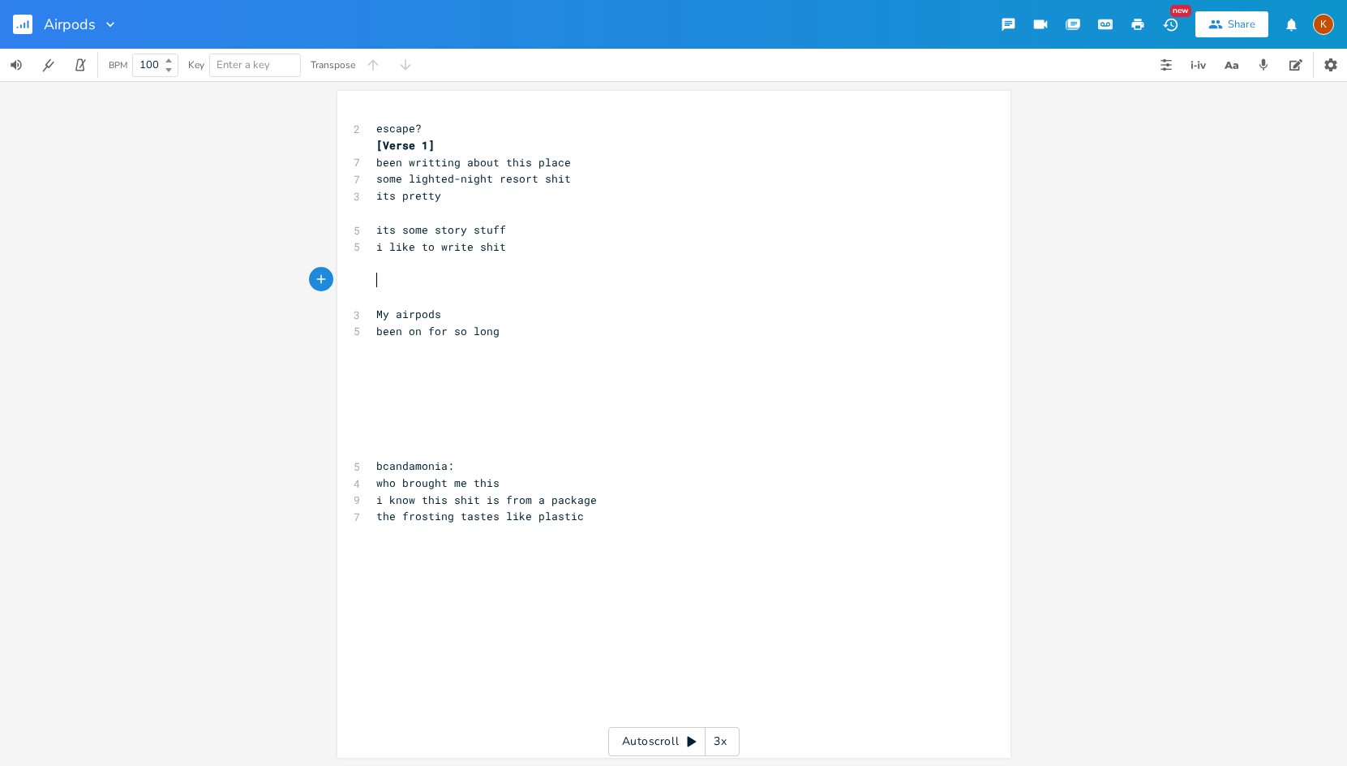
type textarea "f"
type textarea "if you ca"
type textarea "wanna call or text"
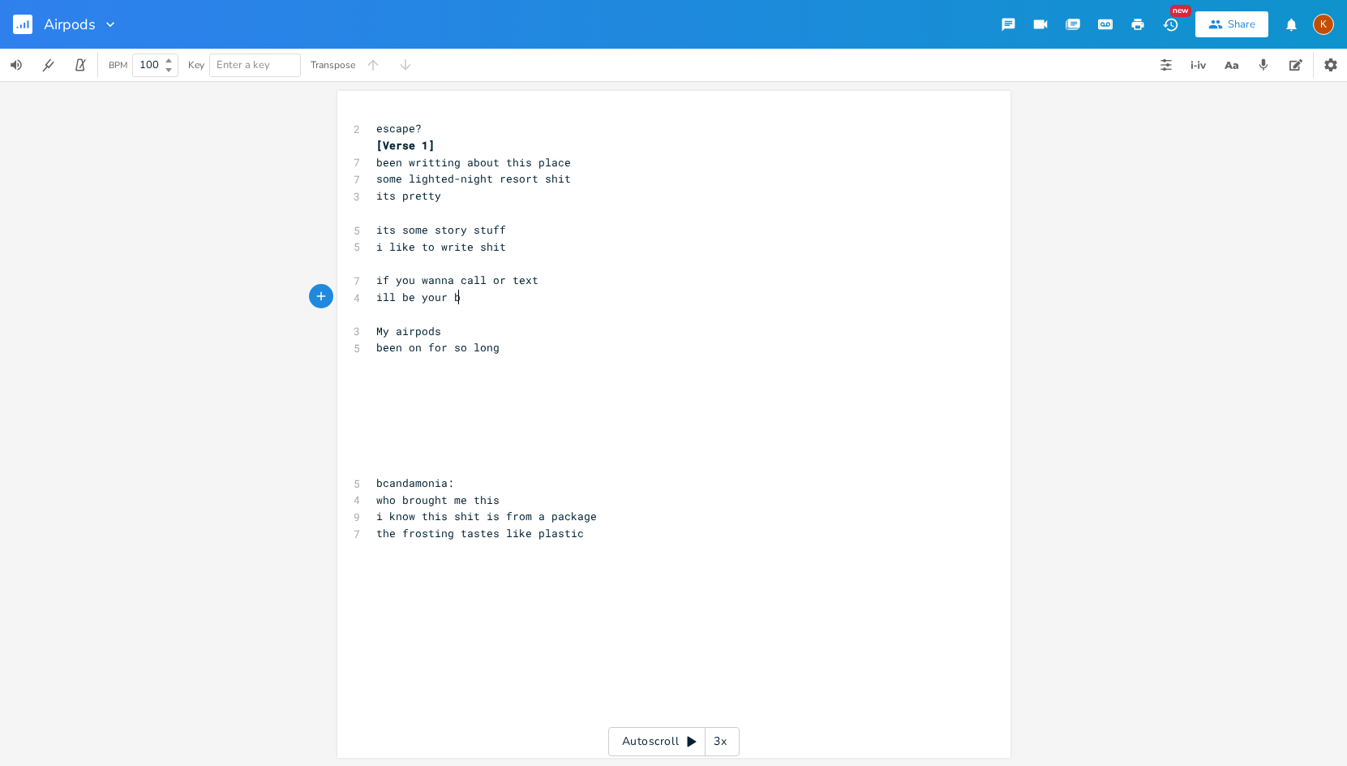
scroll to position [0, 62]
type textarea "ill be your be"
type textarea "like right on that shit"
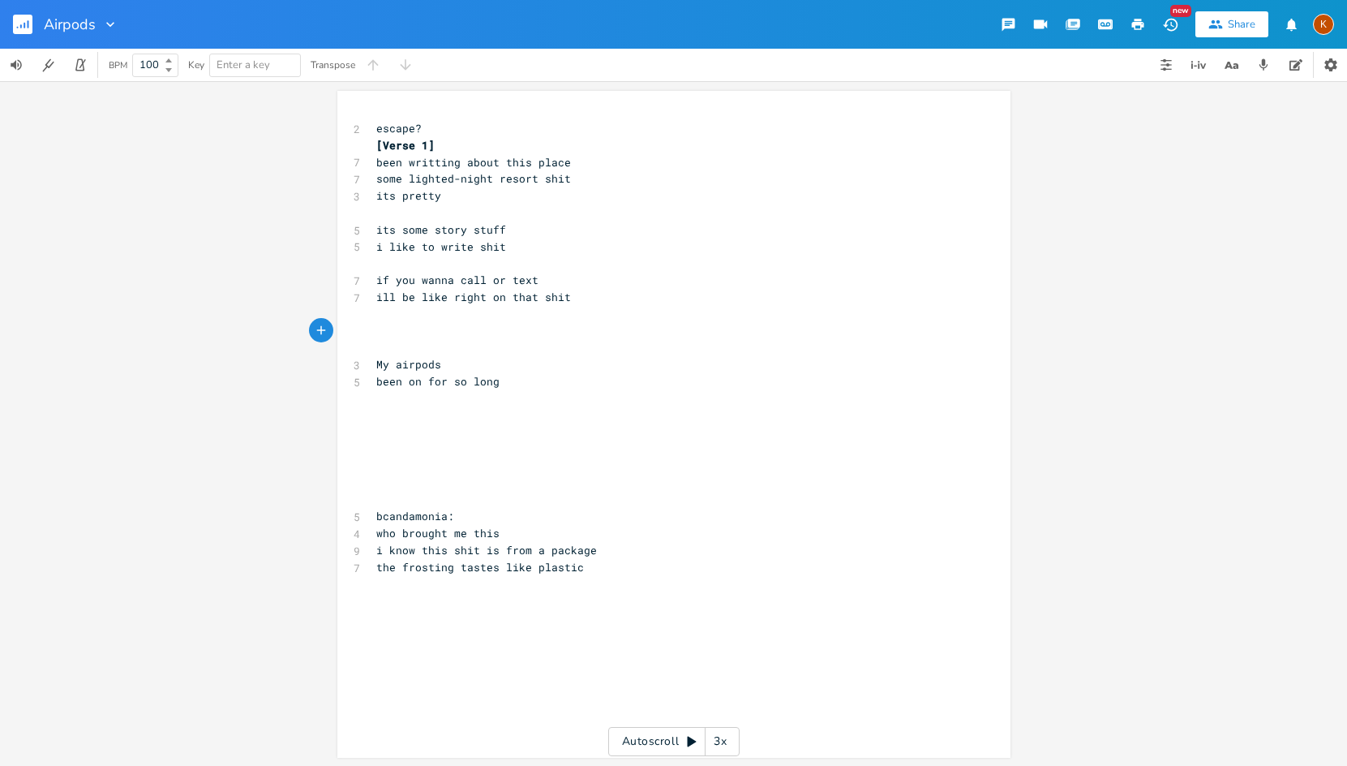
click at [1247, 225] on div "x 2 escape? [Verse 1] 7 been writting about this place 7 some lighted-night res…" at bounding box center [673, 423] width 1347 height 685
type textarea "t sh"
drag, startPoint x: 551, startPoint y: 297, endPoint x: 522, endPoint y: 296, distance: 29.2
click at [522, 296] on span "ill be like right on that shit" at bounding box center [473, 297] width 195 height 15
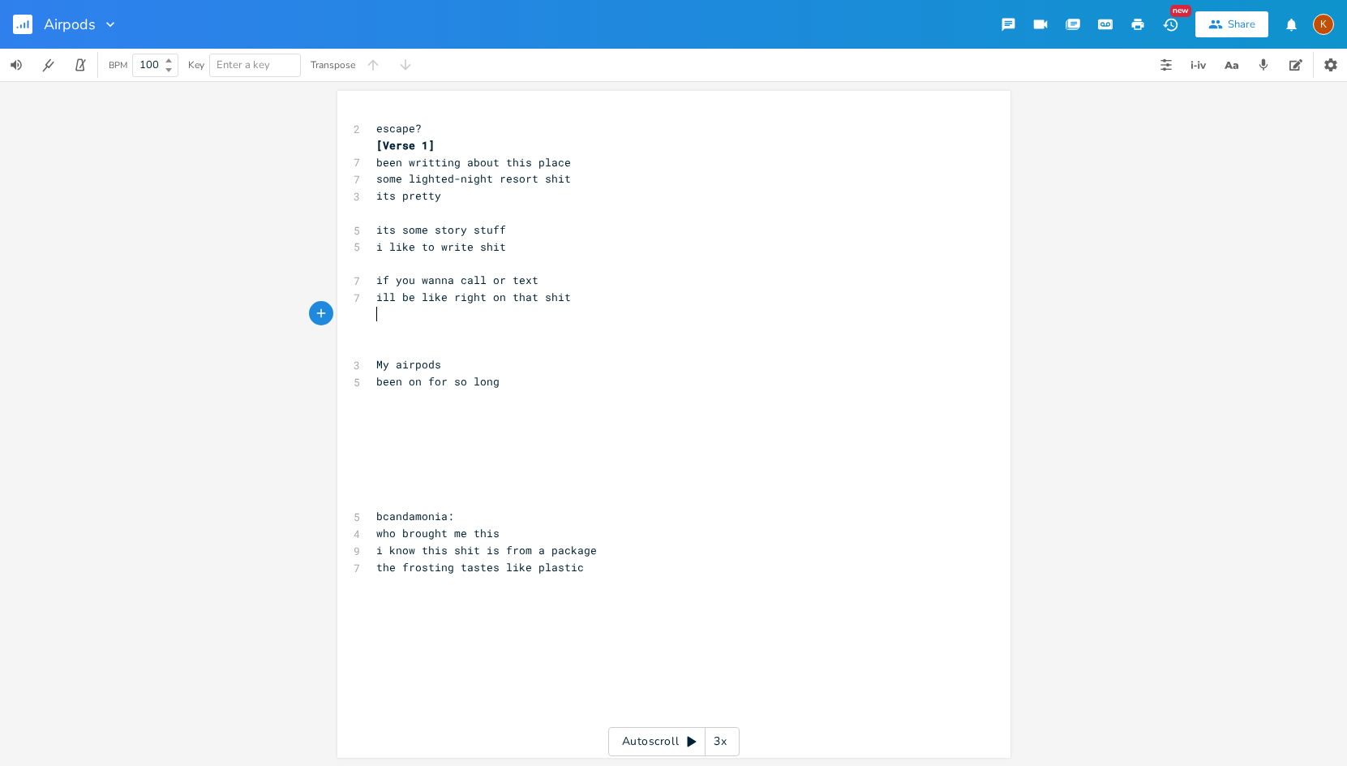
click at [573, 307] on pre "​" at bounding box center [666, 314] width 586 height 17
type textarea "like right on that shit"
drag, startPoint x: 571, startPoint y: 301, endPoint x: 411, endPoint y: 296, distance: 159.9
click at [411, 296] on pre "ill be like right on that shit" at bounding box center [666, 297] width 586 height 17
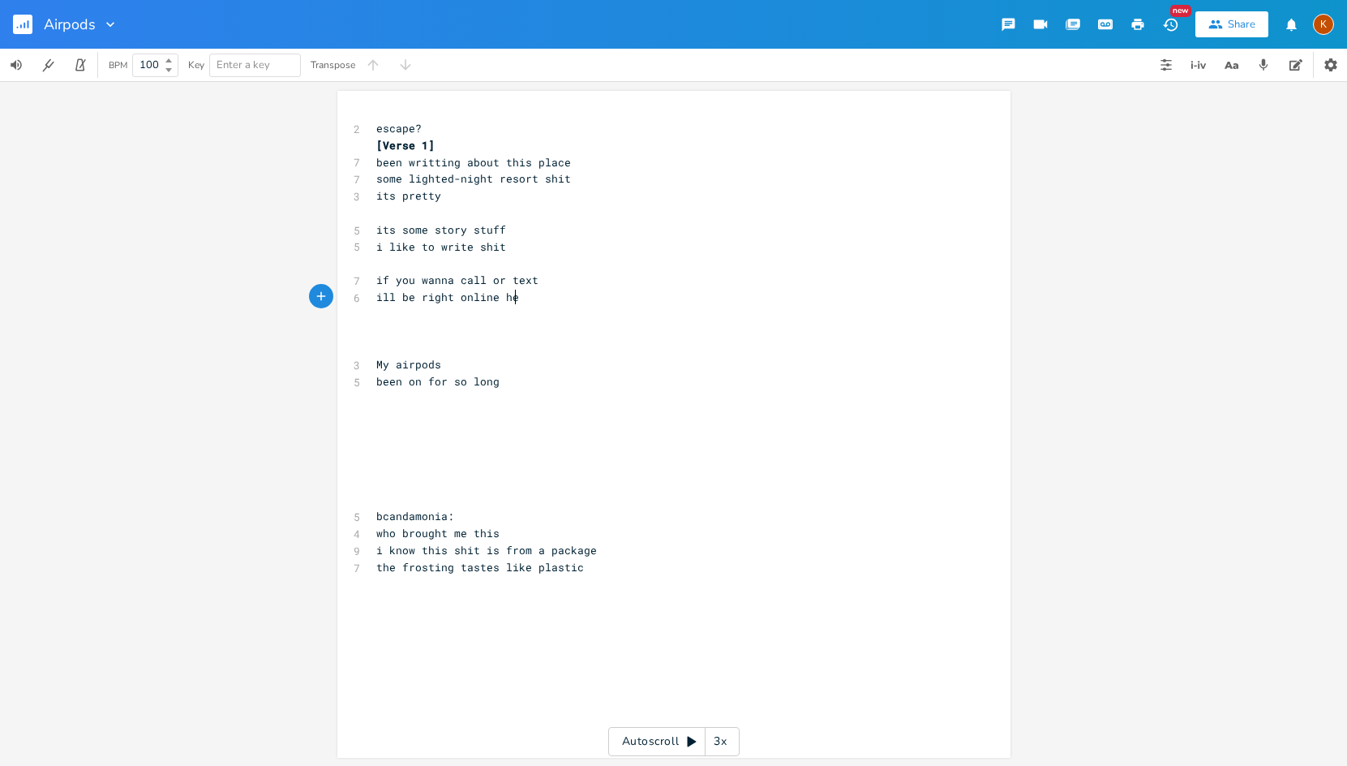
type textarea "right online here"
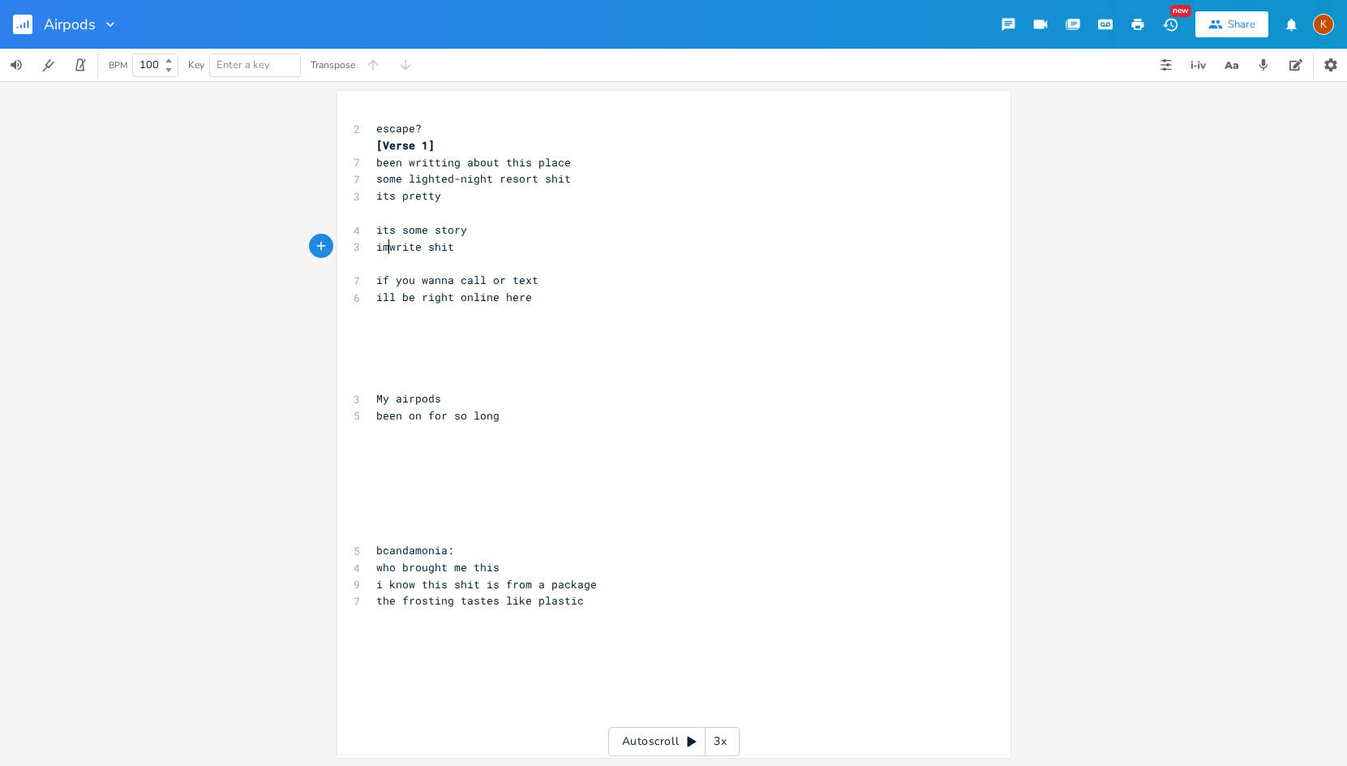
scroll to position [0, 11]
type textarea "m a"
type textarea "r"
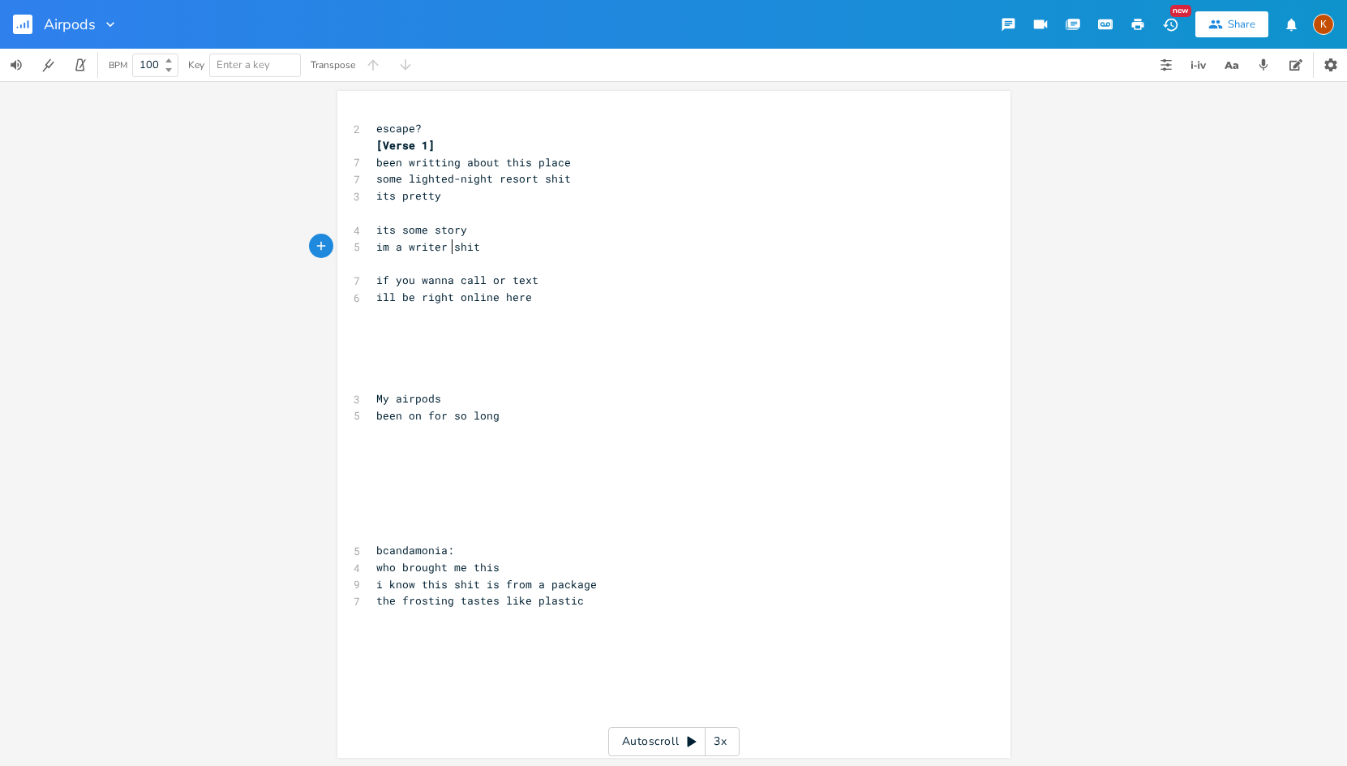
type textarea "shit"
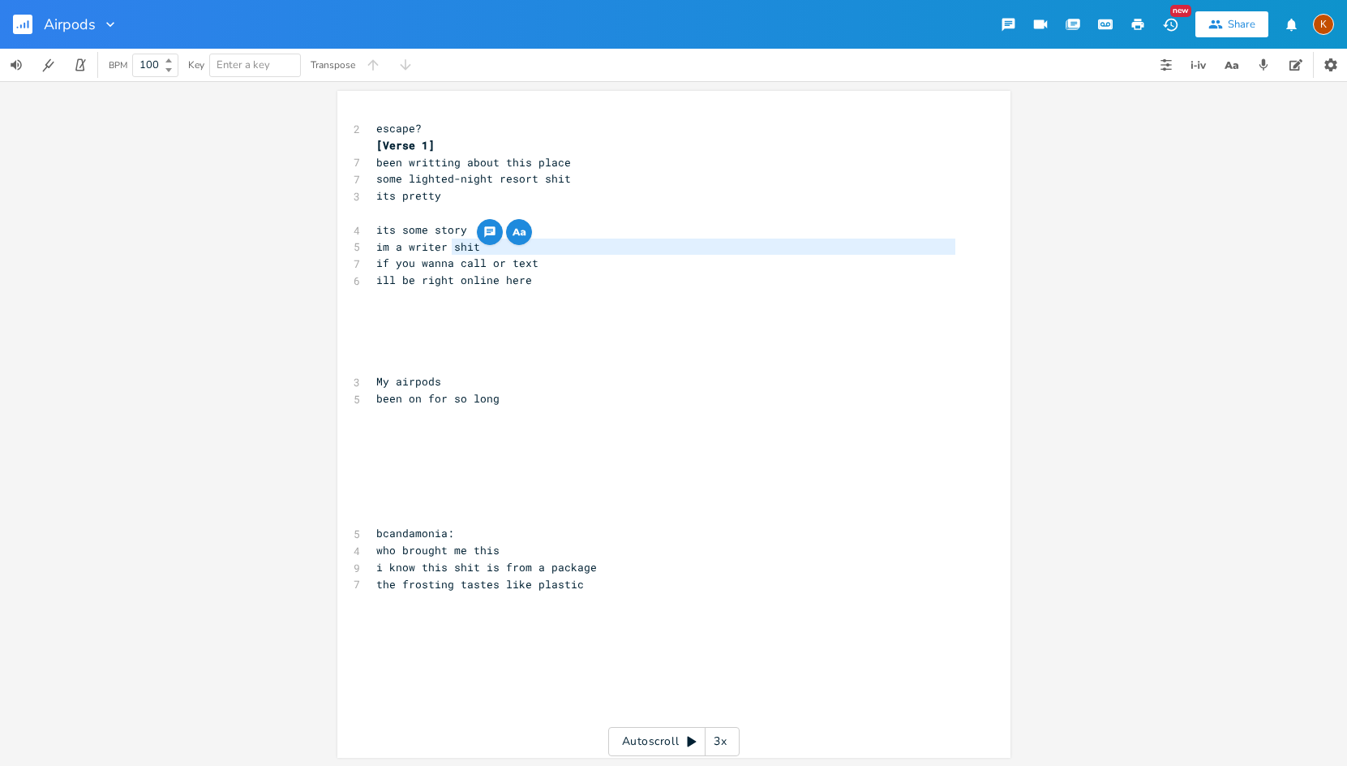
type textarea "shit"
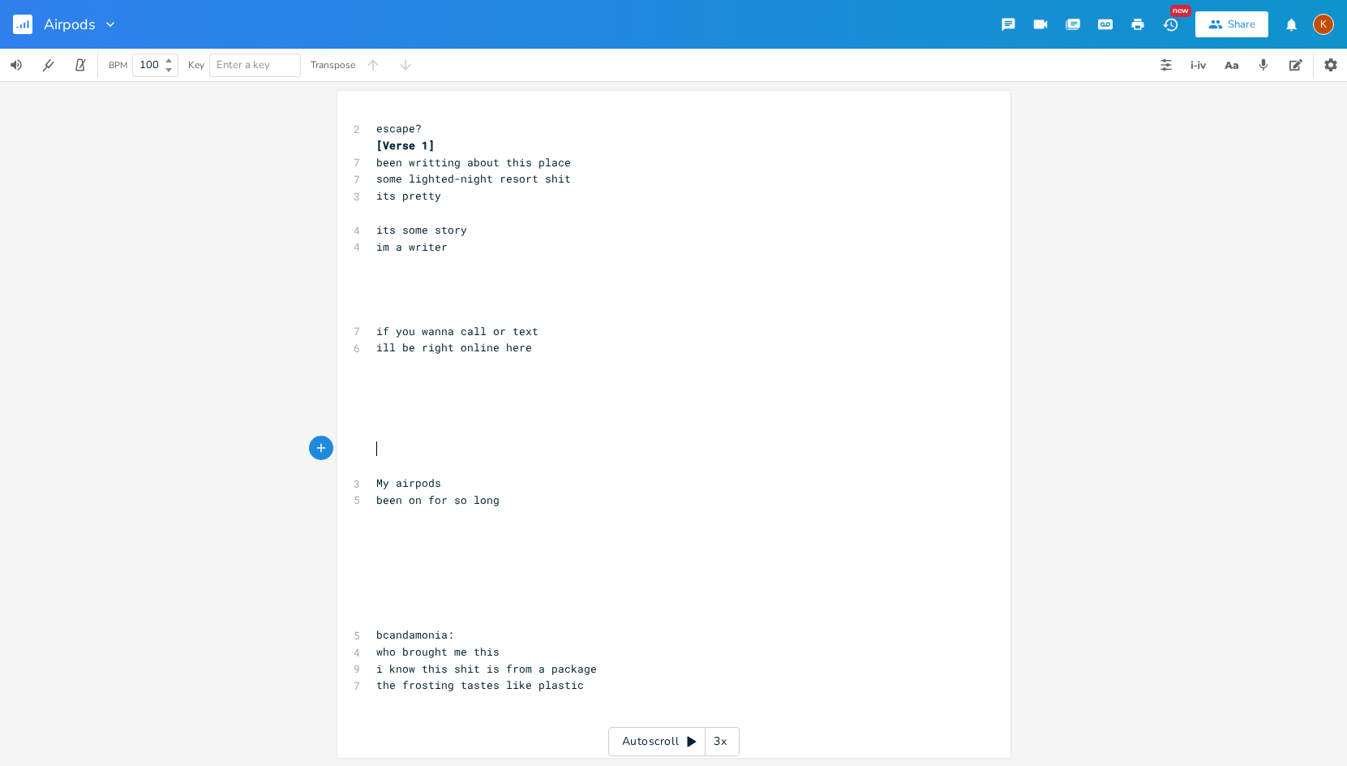
type textarea "s"
type textarea "did you pick out the v"
type textarea "color"
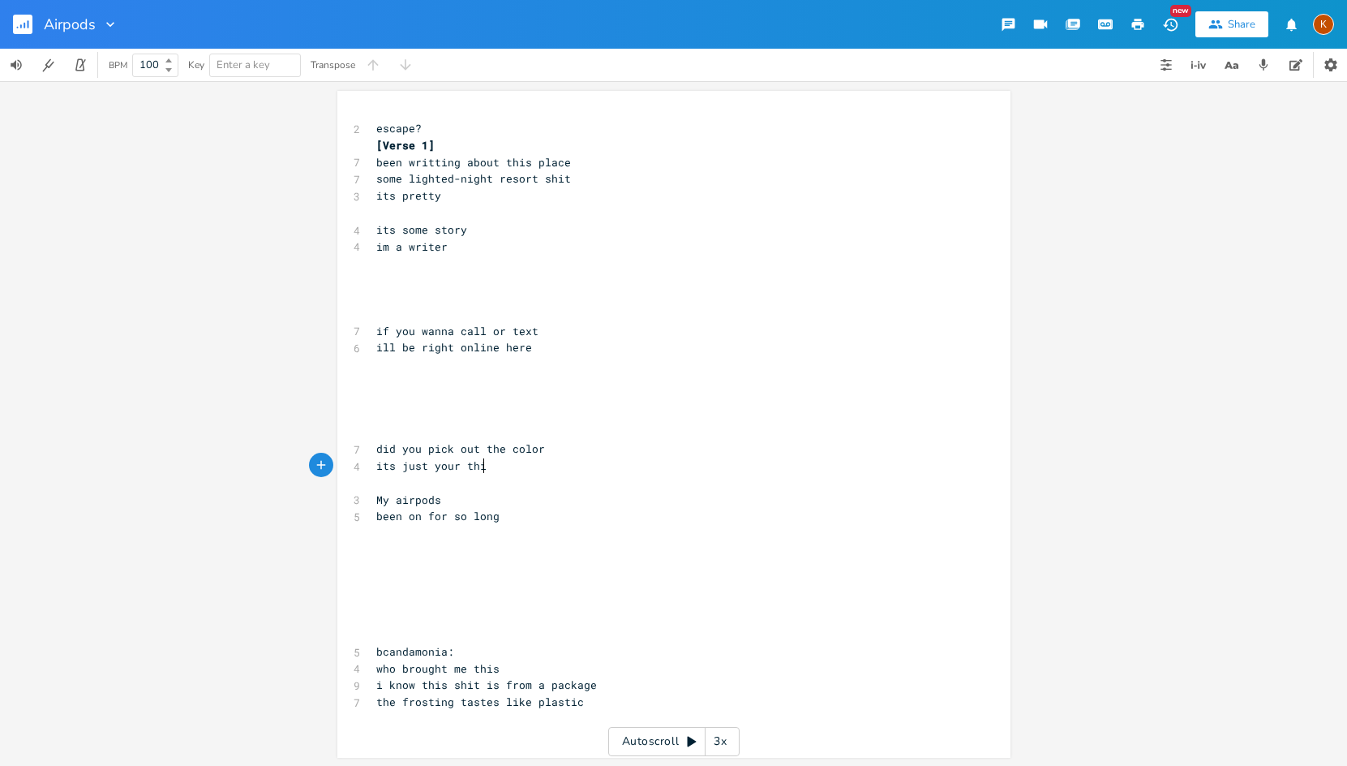
type textarea "its just your thing"
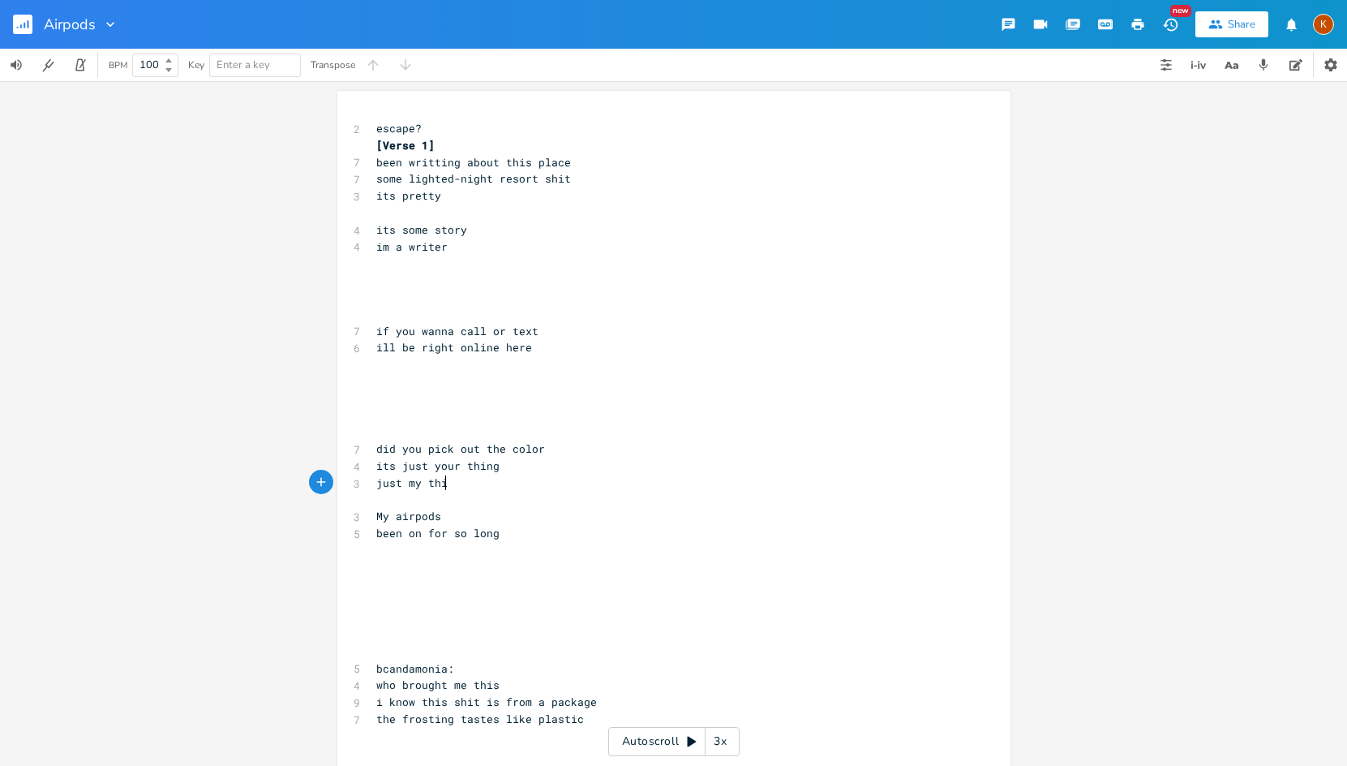
type textarea "just my thing"
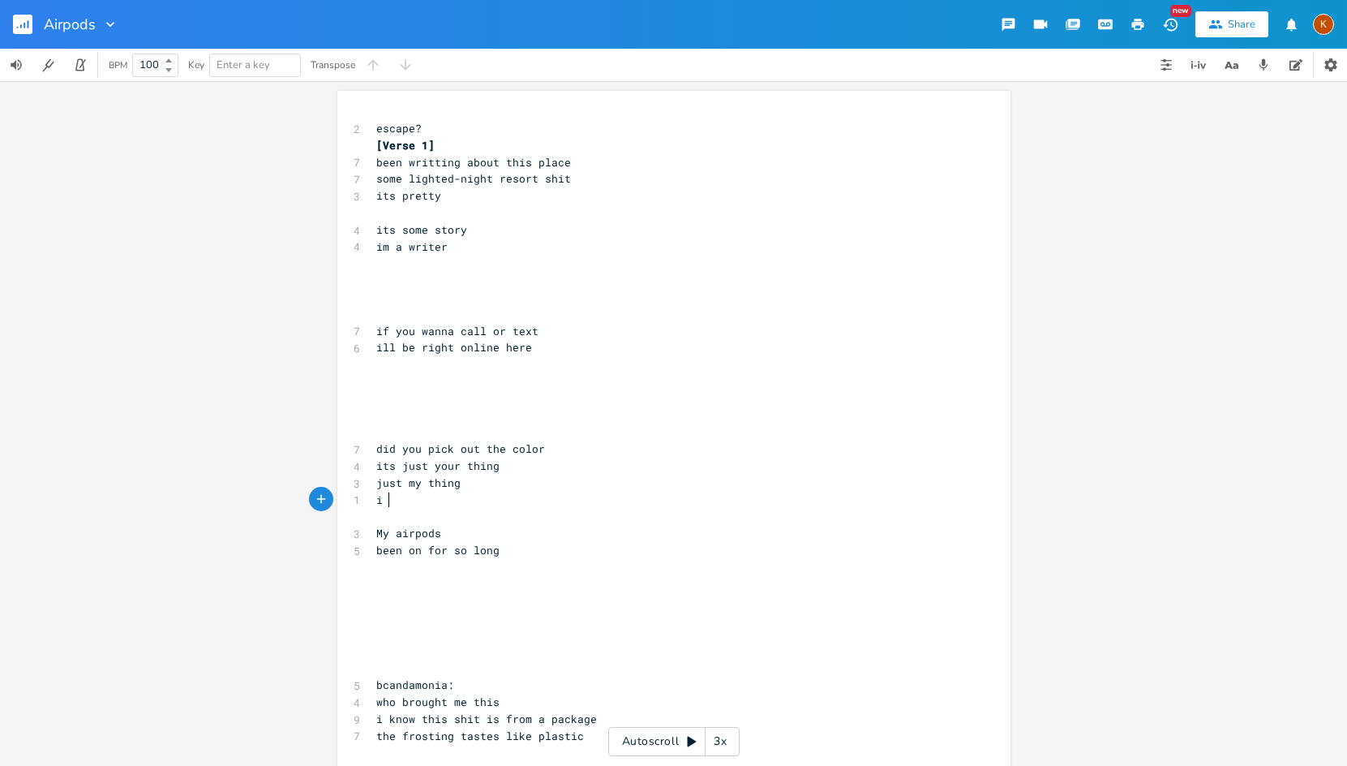
scroll to position [0, 9]
type textarea "i could change my"
type textarea "thats a me thing"
